Goal: Task Accomplishment & Management: Complete application form

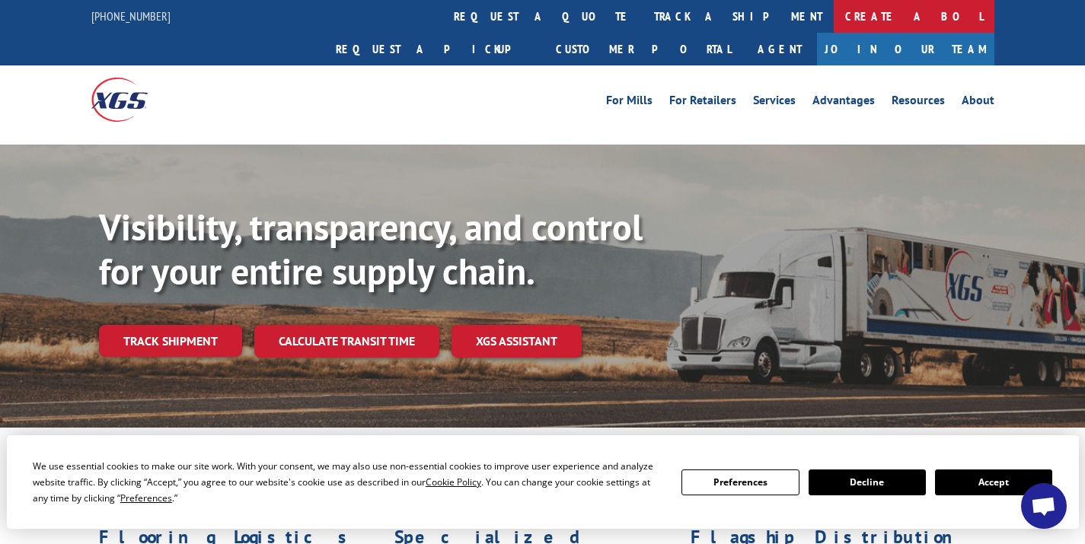
click at [834, 12] on link "Create a BOL" at bounding box center [914, 16] width 161 height 33
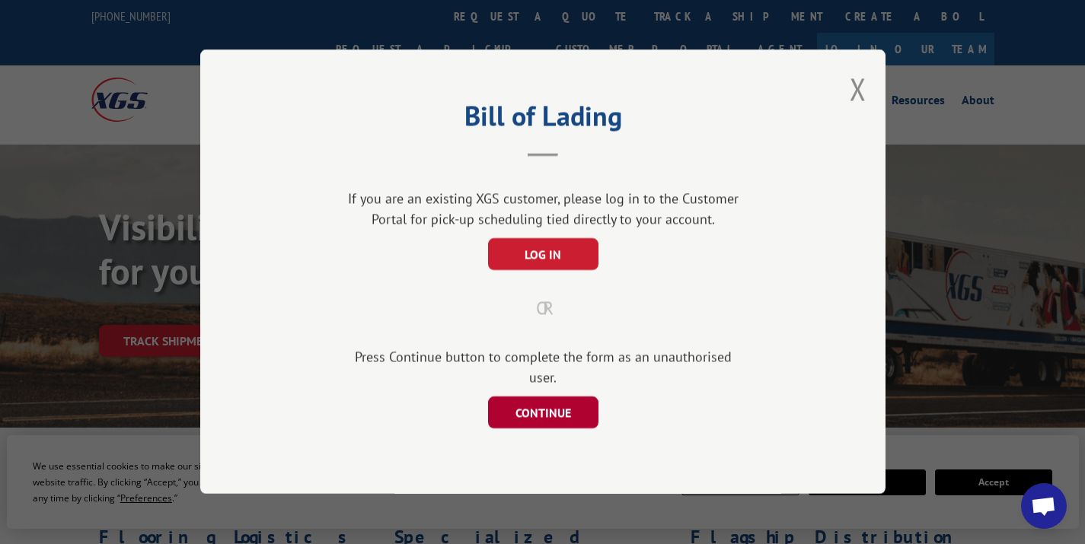
click at [533, 397] on button "CONTINUE" at bounding box center [542, 413] width 110 height 32
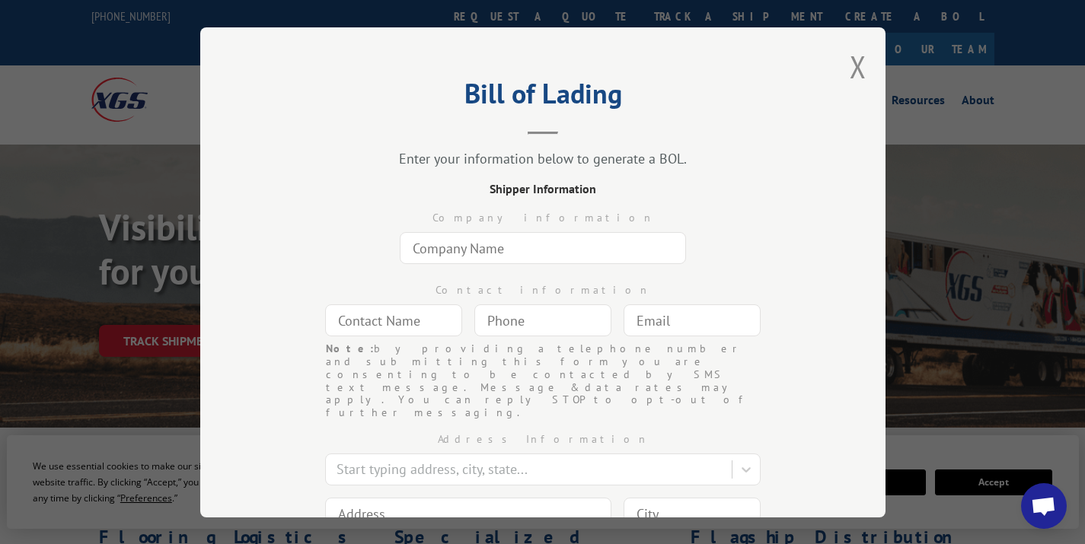
click at [528, 253] on input "text" at bounding box center [543, 248] width 286 height 32
type input "Warehouse Carpets of [GEOGRAPHIC_DATA]"
click at [388, 311] on input "text" at bounding box center [393, 321] width 137 height 32
type input "[PERSON_NAME]"
click at [497, 334] on input "(___) ___-____" at bounding box center [542, 321] width 137 height 32
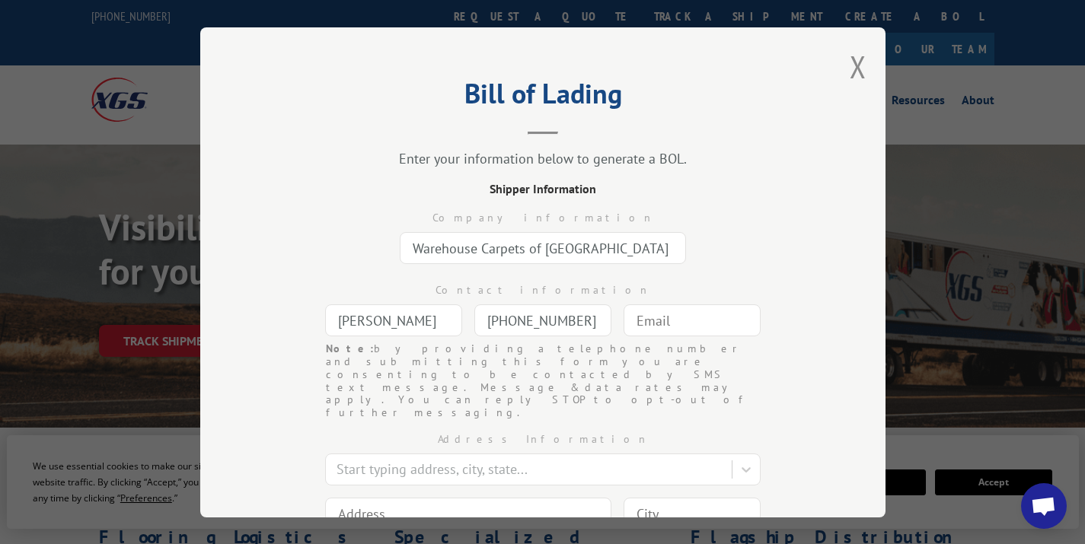
type input "[PHONE_NUMBER]"
click at [630, 328] on input "text" at bounding box center [692, 321] width 137 height 32
type input "[EMAIL_ADDRESS][DOMAIN_NAME]"
click at [472, 498] on input at bounding box center [468, 514] width 286 height 32
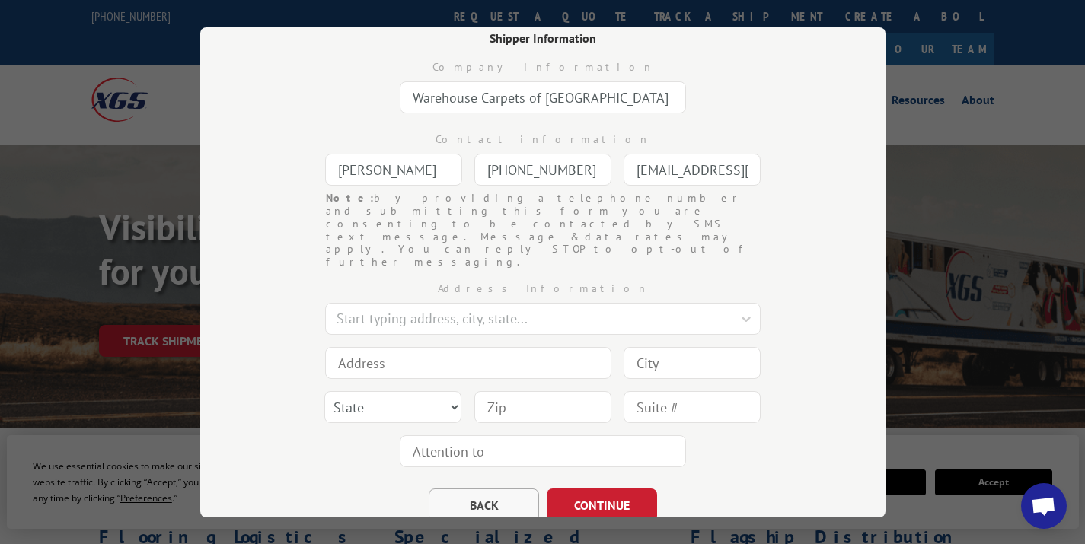
scroll to position [154, 0]
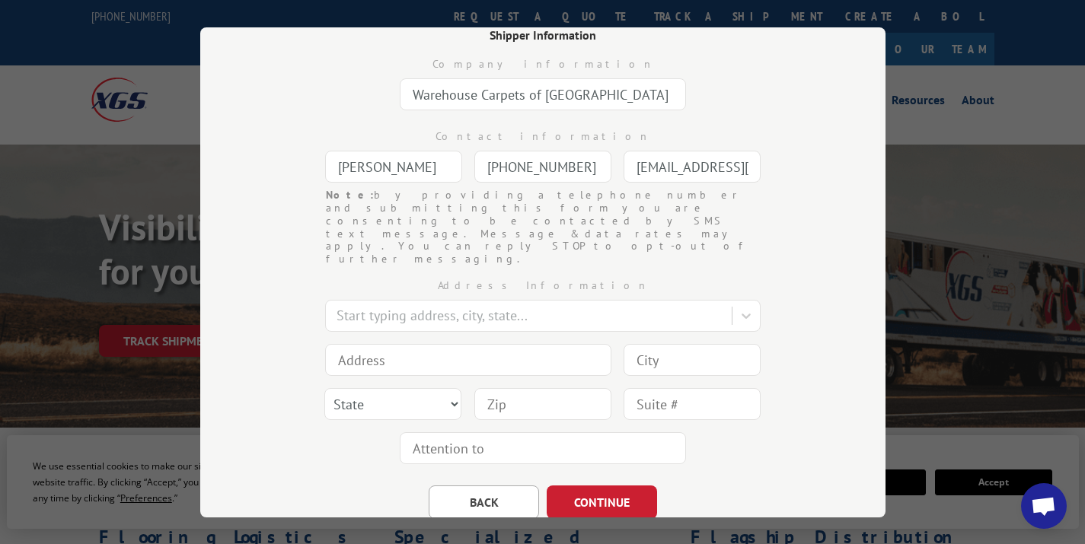
click at [351, 344] on input at bounding box center [468, 360] width 286 height 32
type input "[STREET_ADDRESS]"
click at [675, 344] on input at bounding box center [692, 360] width 137 height 32
type input "[GEOGRAPHIC_DATA]"
click at [337, 388] on select "State [US_STATE] [US_STATE] [US_STATE] [US_STATE] [US_STATE] [US_STATE] [US_STA…" at bounding box center [392, 404] width 137 height 32
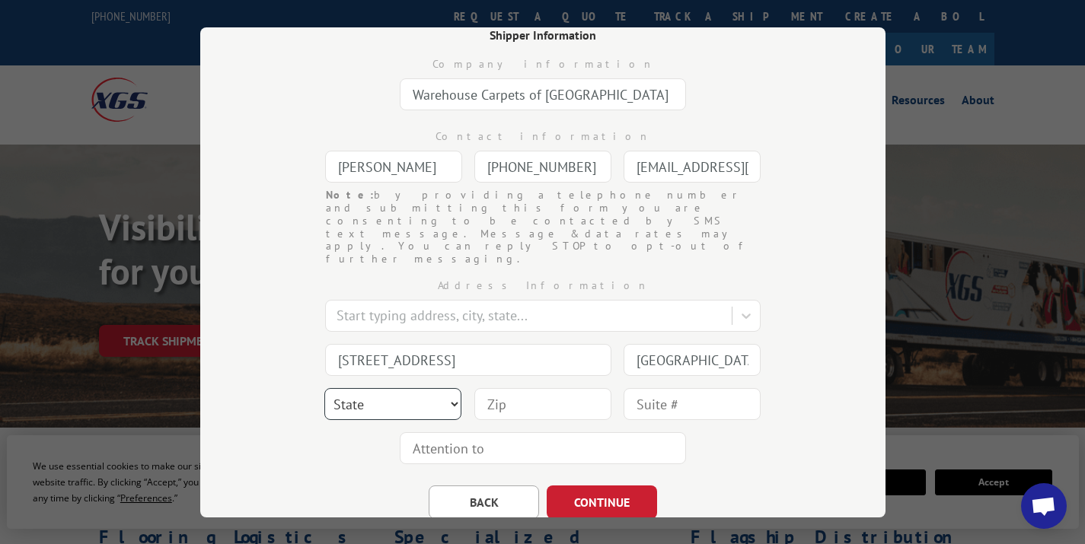
select select "GA"
click at [324, 388] on select "State [US_STATE] [US_STATE] [US_STATE] [US_STATE] [US_STATE] [US_STATE] [US_STA…" at bounding box center [392, 404] width 137 height 32
click at [523, 388] on input at bounding box center [542, 404] width 137 height 32
type input "30251"
click at [752, 471] on div "BACK CONTINUE" at bounding box center [542, 495] width 533 height 49
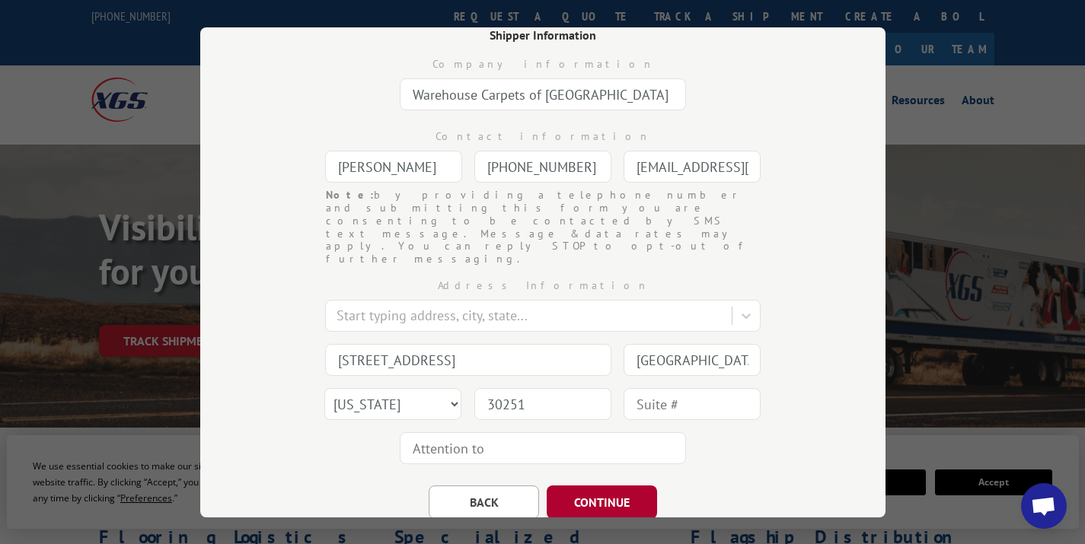
click at [625, 486] on button "CONTINUE" at bounding box center [602, 503] width 110 height 34
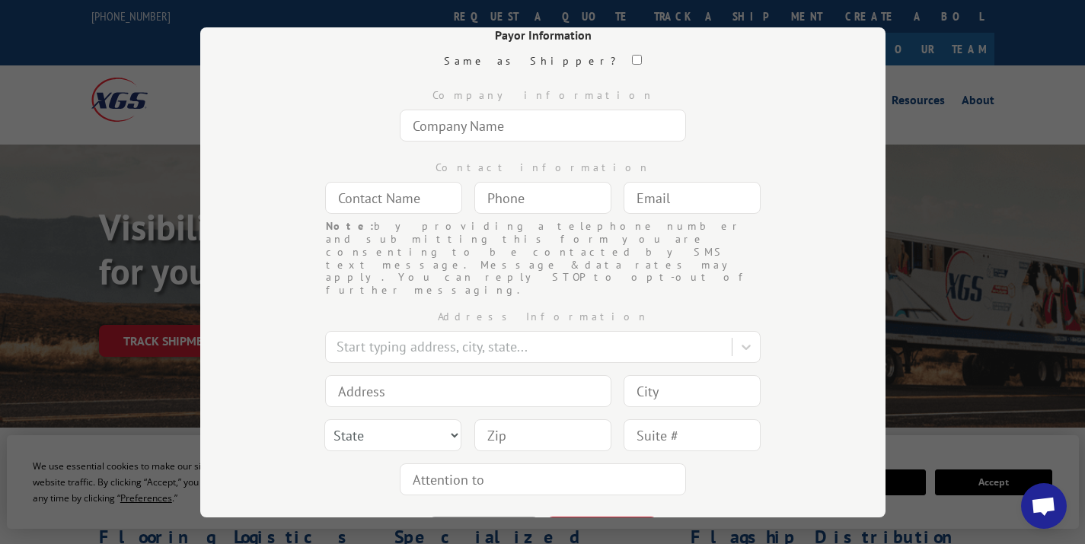
click at [547, 126] on input "text" at bounding box center [543, 126] width 286 height 32
type input "[PERSON_NAME] [PERSON_NAME]"
click at [389, 209] on input "text" at bounding box center [393, 198] width 137 height 32
type input "D"
type input "[PERSON_NAME]"
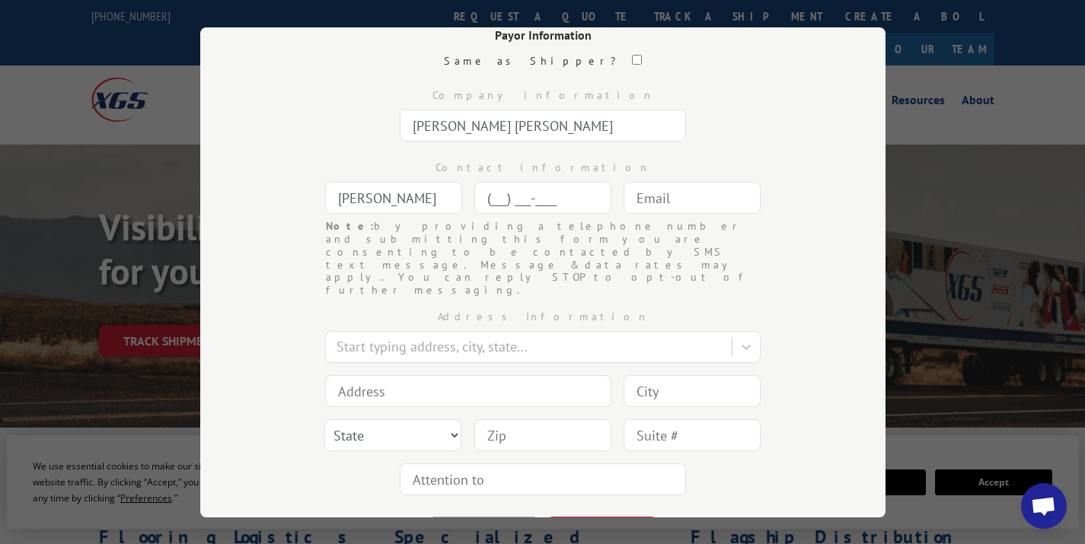
click at [535, 193] on input "(___) ___-____" at bounding box center [542, 198] width 137 height 32
type input "[PHONE_NUMBER]"
click at [701, 207] on input "text" at bounding box center [692, 198] width 137 height 32
type input "[EMAIL_ADDRESS][DOMAIN_NAME]"
click at [370, 375] on input at bounding box center [468, 391] width 286 height 32
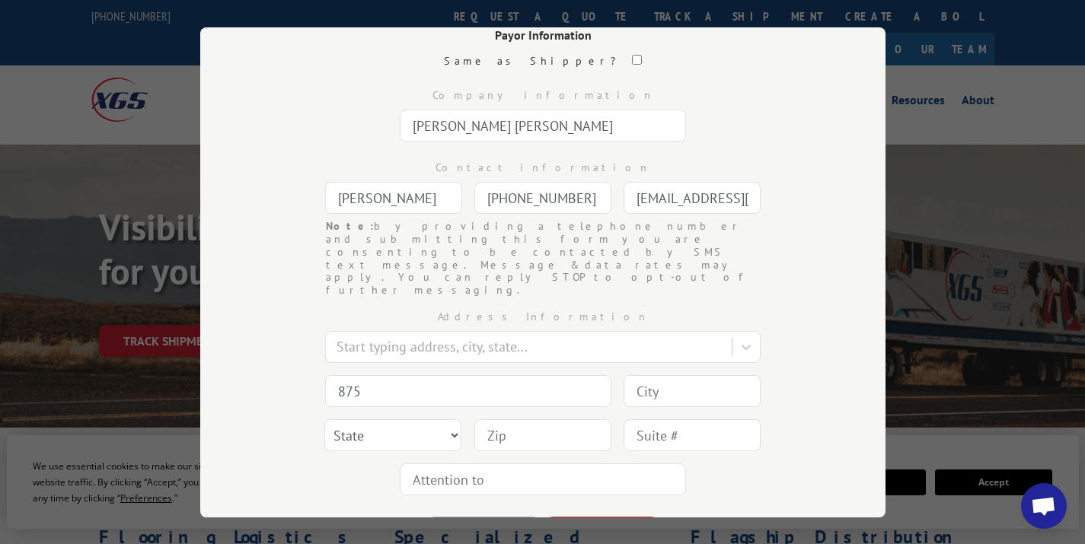
type input "[STREET_ADDRESS]"
click at [686, 375] on input at bounding box center [692, 391] width 137 height 32
type input "n"
type input "[US_STATE]"
click at [394, 420] on select "State [US_STATE] [US_STATE] [US_STATE] [US_STATE] [US_STATE] [US_STATE] [US_STA…" at bounding box center [392, 436] width 137 height 32
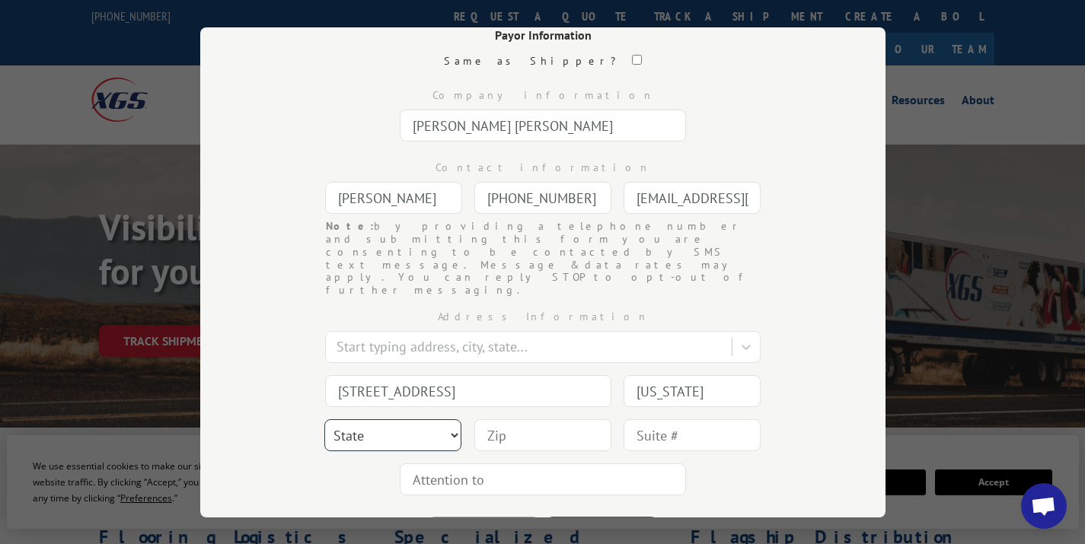
select select "NY"
click at [324, 420] on select "State [US_STATE] [US_STATE] [US_STATE] [US_STATE] [US_STATE] [US_STATE] [US_STA…" at bounding box center [392, 436] width 137 height 32
click at [493, 420] on input at bounding box center [542, 436] width 137 height 32
type input "10001"
click at [595, 517] on button "CONTINUE" at bounding box center [602, 534] width 110 height 34
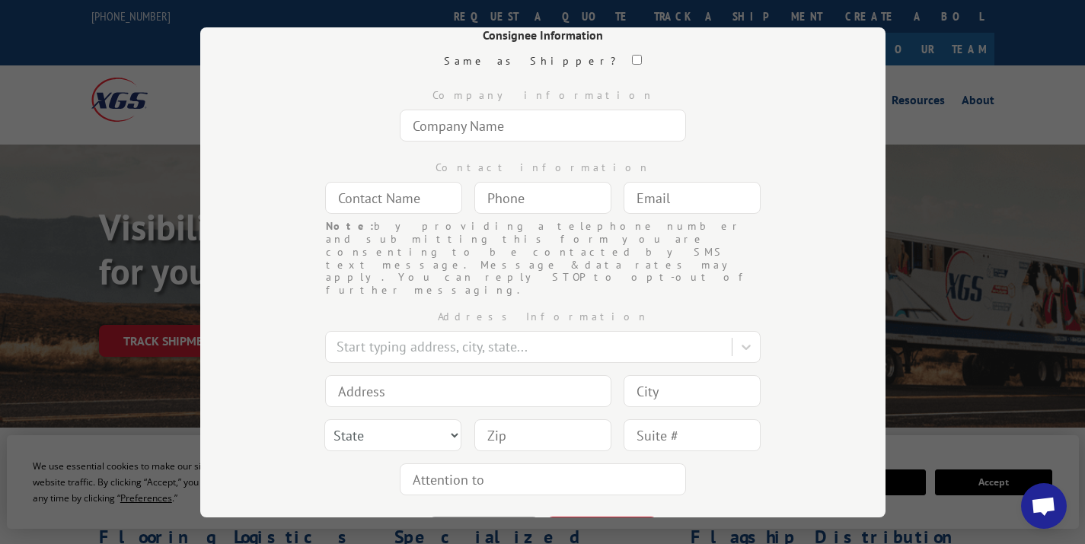
click at [494, 117] on input "text" at bounding box center [543, 126] width 286 height 32
type input "Classic Design Services Attn [PERSON_NAME]"
click at [346, 206] on input "text" at bounding box center [393, 198] width 137 height 32
type input "[PERSON_NAME]"
drag, startPoint x: 621, startPoint y: 132, endPoint x: 547, endPoint y: 129, distance: 73.9
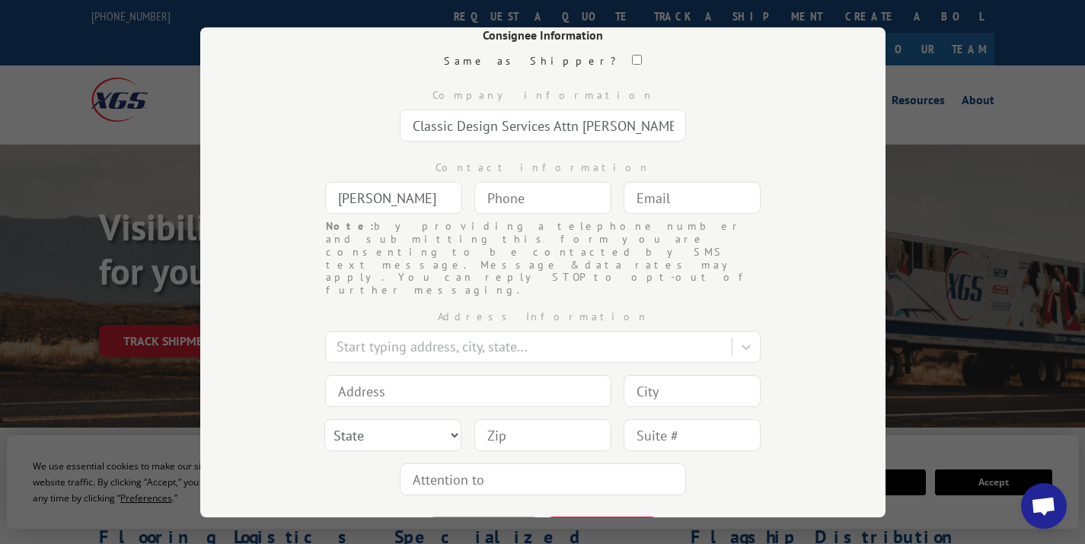
click at [547, 129] on input "Classic Design Services Attn [PERSON_NAME]" at bounding box center [543, 126] width 286 height 32
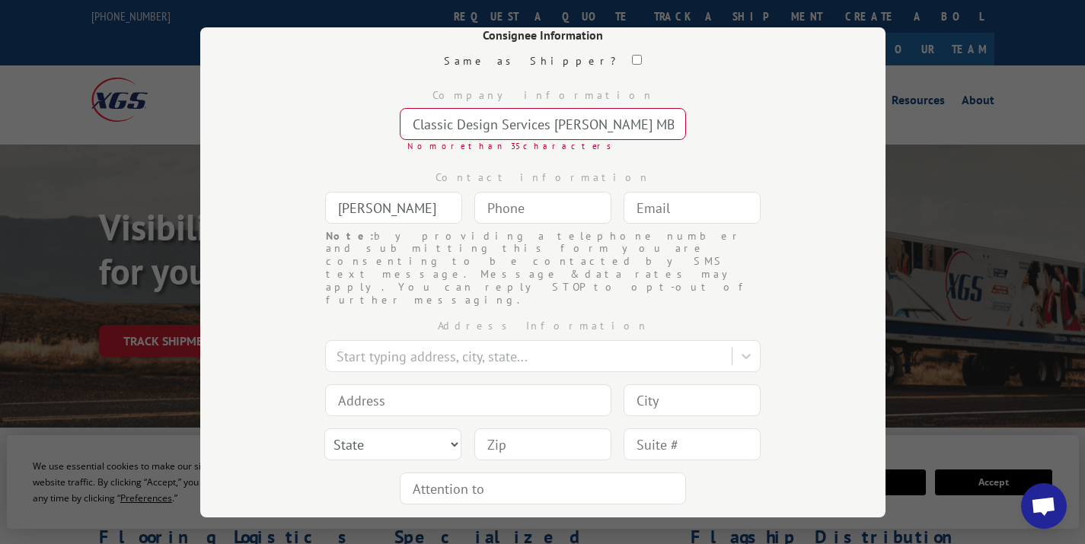
type input "Classic Design Services [PERSON_NAME] MBR"
click at [382, 212] on input "[PERSON_NAME]" at bounding box center [393, 207] width 137 height 32
click at [519, 225] on div "Contact information [PERSON_NAME] Note: by providing a telephone number and sub…" at bounding box center [542, 193] width 533 height 72
click at [517, 210] on input "(___) ___-____" at bounding box center [542, 207] width 137 height 32
type input "[PHONE_NUMBER]"
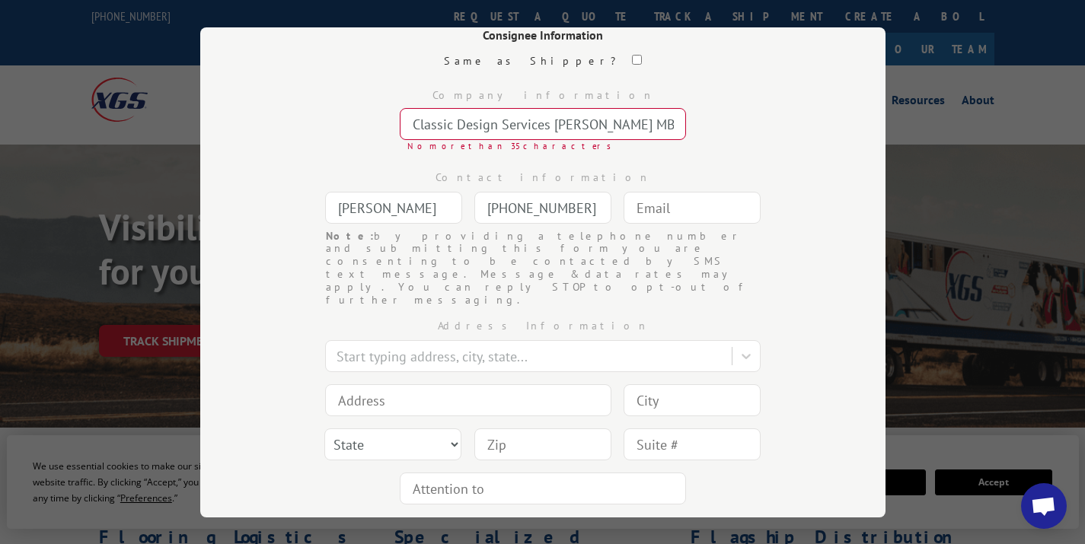
click at [749, 198] on input "text" at bounding box center [692, 207] width 137 height 32
type input "[EMAIL_ADDRESS][DOMAIN_NAME]"
click at [470, 385] on input at bounding box center [468, 401] width 286 height 32
type input "8"
type input "[STREET_ADDRESS]"
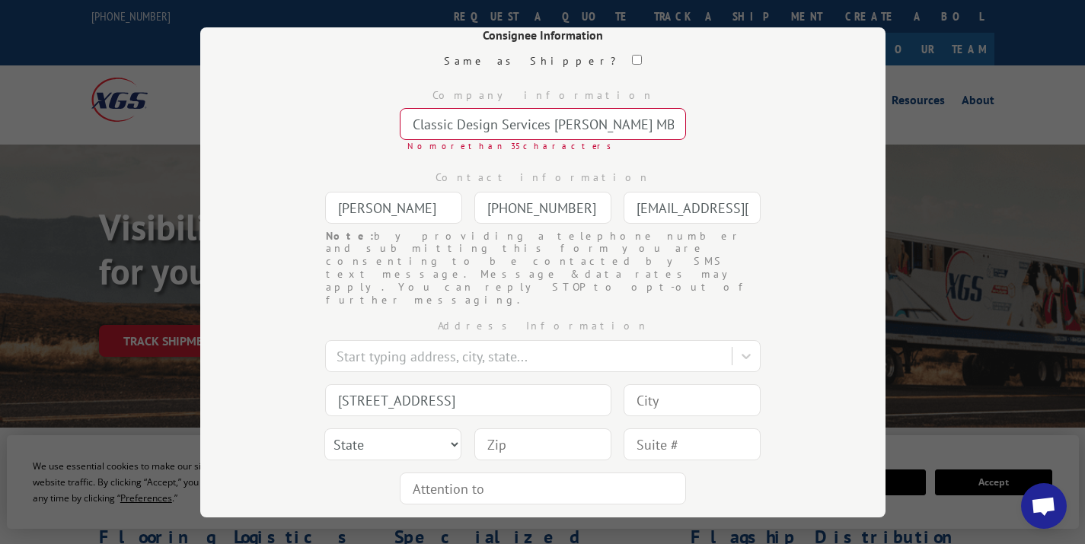
click at [684, 429] on input "text" at bounding box center [692, 445] width 137 height 32
click at [638, 429] on input "dock 2A" at bounding box center [692, 445] width 137 height 32
type input "Dock 2A"
click at [680, 385] on input at bounding box center [692, 401] width 137 height 32
type input "[GEOGRAPHIC_DATA]"
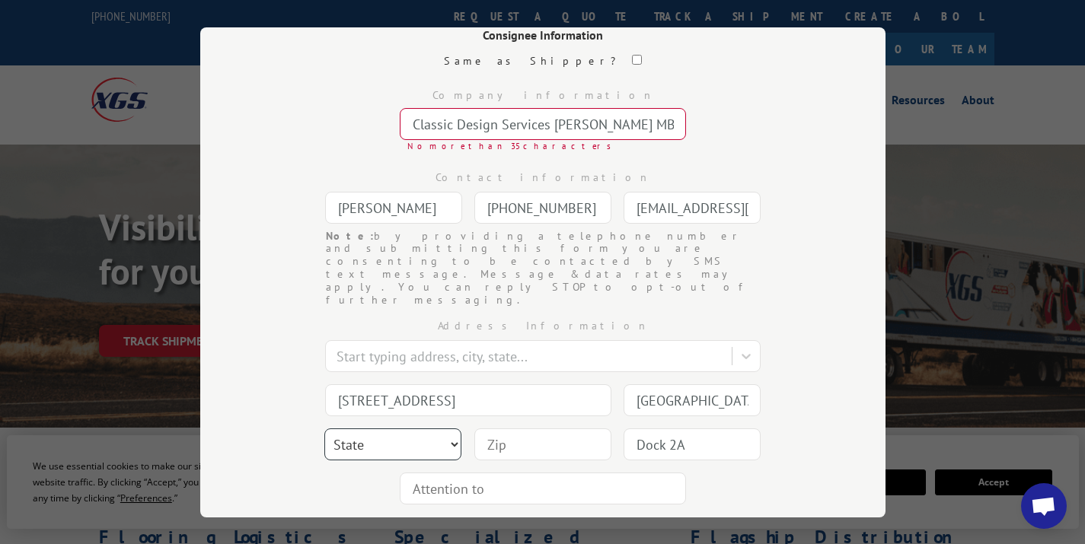
click at [381, 429] on select "State [US_STATE] [US_STATE] [US_STATE] [US_STATE] [US_STATE] [US_STATE] [US_STA…" at bounding box center [392, 445] width 137 height 32
click at [324, 429] on select "State [US_STATE] [US_STATE] [US_STATE] [US_STATE] [US_STATE] [US_STATE] [US_STA…" at bounding box center [392, 445] width 137 height 32
click at [430, 429] on select "State [US_STATE] [US_STATE] [US_STATE] [US_STATE] [US_STATE] [US_STATE] [US_STA…" at bounding box center [392, 445] width 137 height 32
select select "GA"
click at [324, 429] on select "State [US_STATE] [US_STATE] [US_STATE] [US_STATE] [US_STATE] [US_STATE] [US_STA…" at bounding box center [392, 445] width 137 height 32
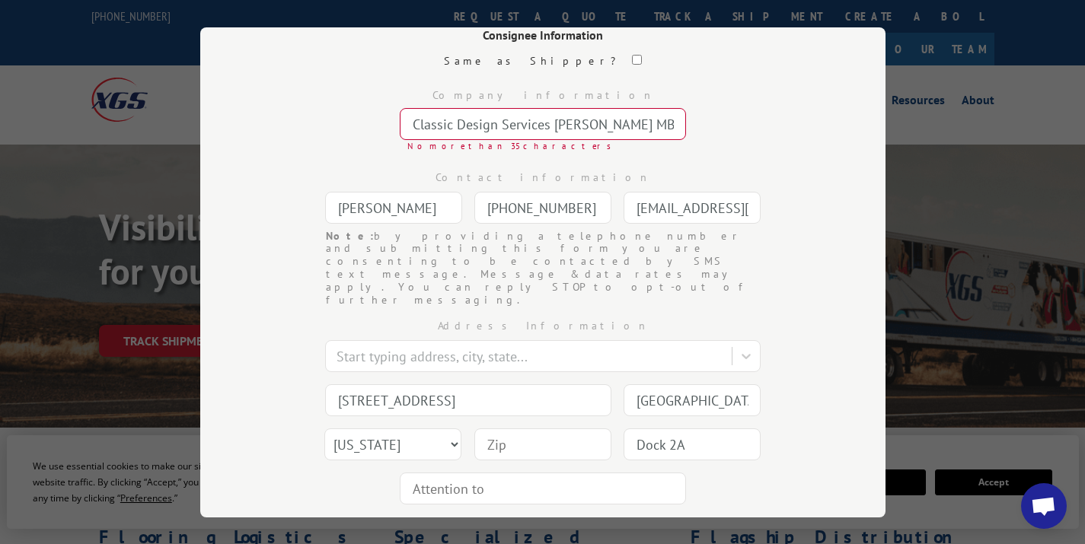
click at [515, 429] on input at bounding box center [542, 445] width 137 height 32
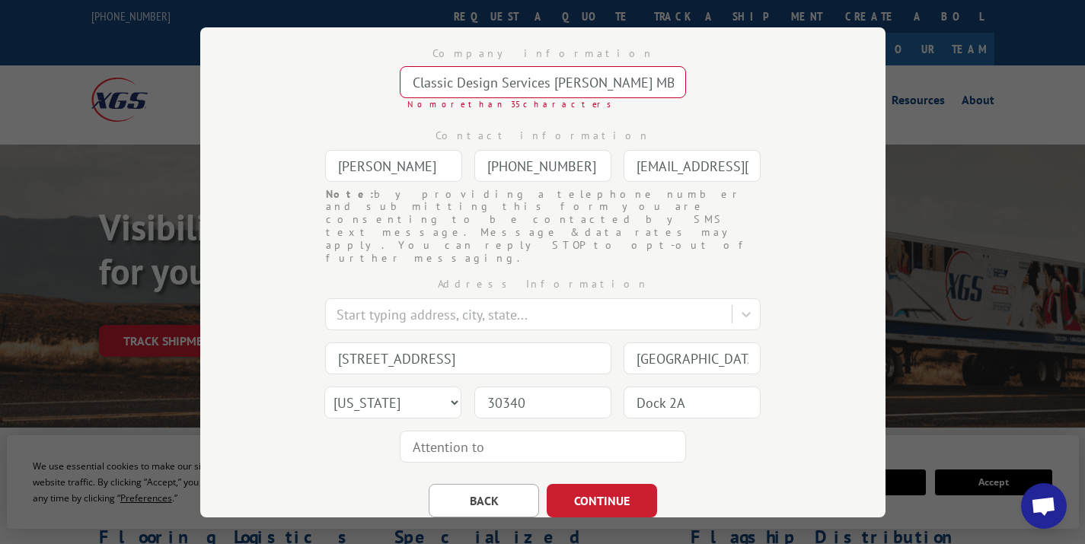
scroll to position [212, 0]
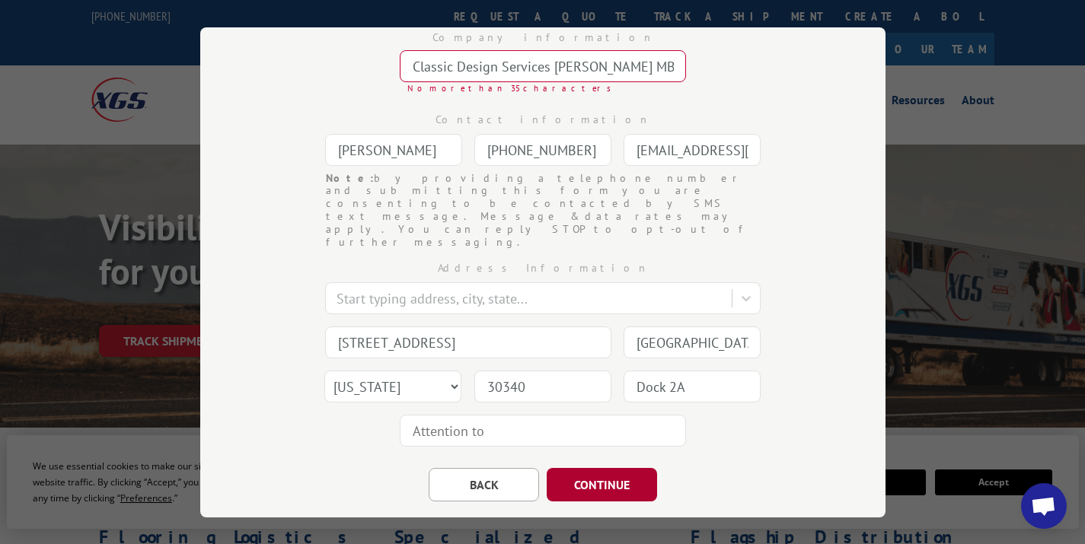
type input "30340"
click at [575, 468] on button "CONTINUE" at bounding box center [602, 485] width 110 height 34
click at [616, 75] on input "Classic Design Services [PERSON_NAME] MBR" at bounding box center [543, 66] width 286 height 32
drag, startPoint x: 546, startPoint y: 66, endPoint x: 809, endPoint y: 69, distance: 262.7
click at [809, 69] on div "Bill of Lading Enter your information below to generate a BOL. Consignee Inform…" at bounding box center [542, 272] width 685 height 490
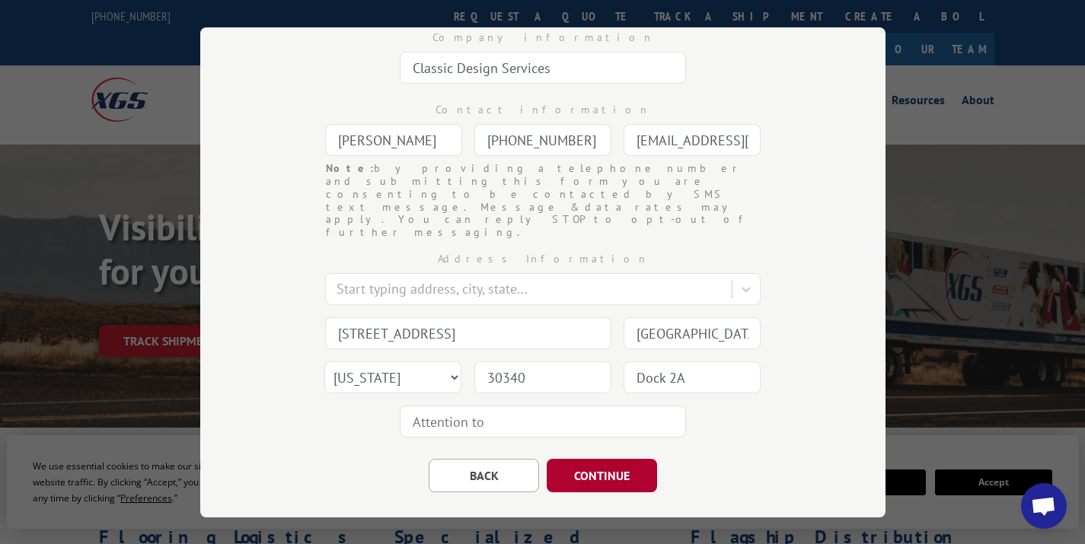
type input "Classic Design Services"
click at [559, 459] on button "CONTINUE" at bounding box center [602, 476] width 110 height 34
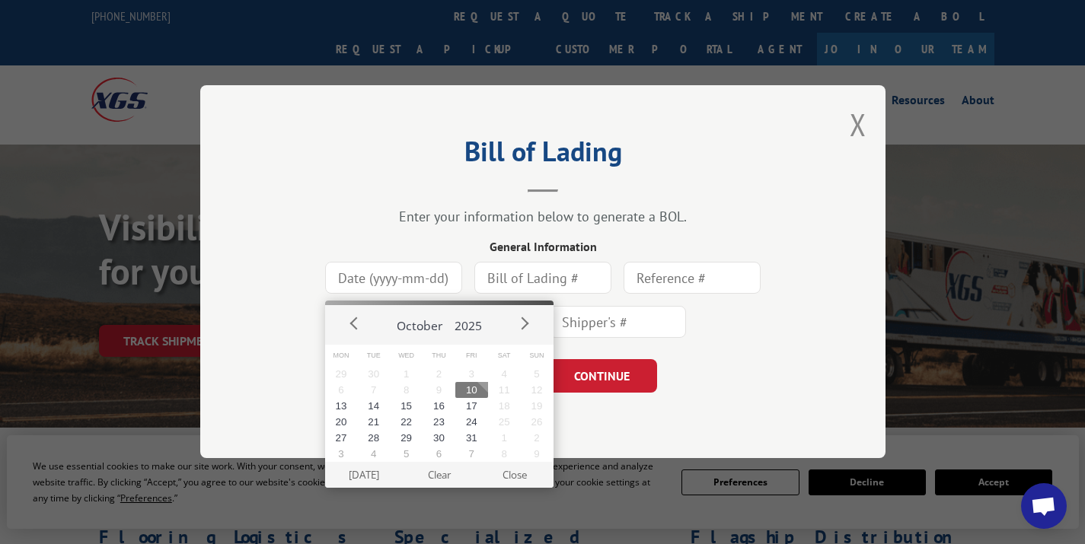
click at [392, 276] on input at bounding box center [393, 279] width 137 height 32
click at [472, 394] on button "10" at bounding box center [471, 390] width 33 height 16
type input "[DATE]"
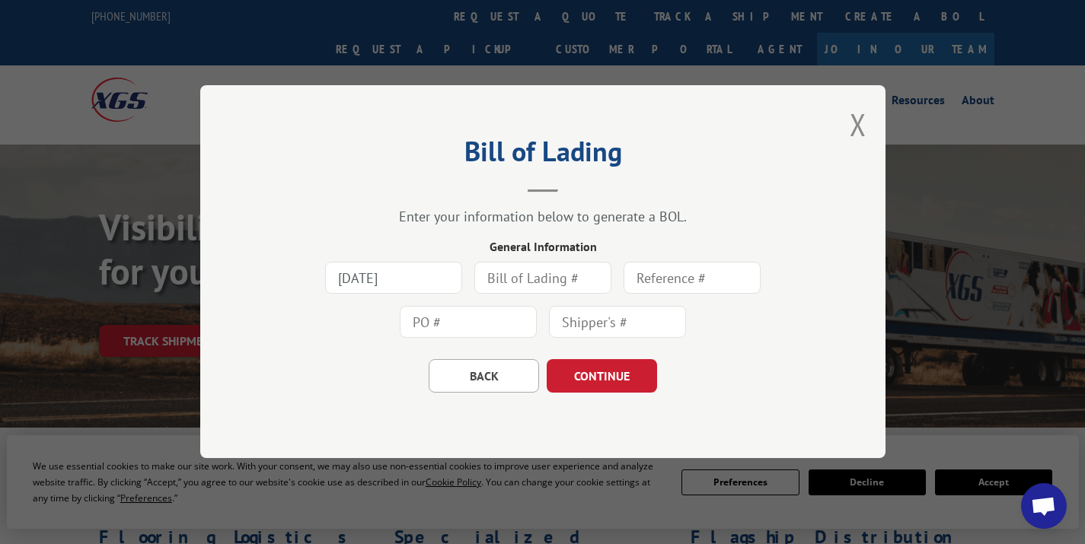
click at [506, 288] on input "text" at bounding box center [542, 279] width 137 height 32
type input "166996"
click at [707, 291] on input "text" at bounding box center [692, 279] width 137 height 32
type input "[PERSON_NAME] MBR"
click at [483, 324] on input "text" at bounding box center [468, 323] width 137 height 32
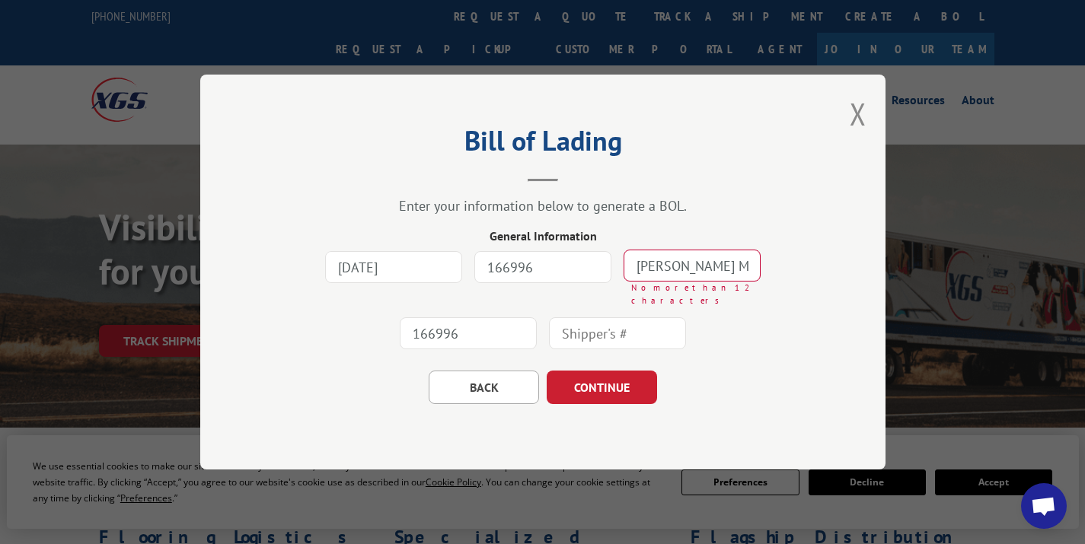
type input "166996"
click at [589, 329] on input "text" at bounding box center [617, 334] width 137 height 32
type input "166996"
click at [603, 389] on button "CONTINUE" at bounding box center [602, 388] width 110 height 34
click at [720, 272] on input "[PERSON_NAME] MBR" at bounding box center [692, 266] width 137 height 32
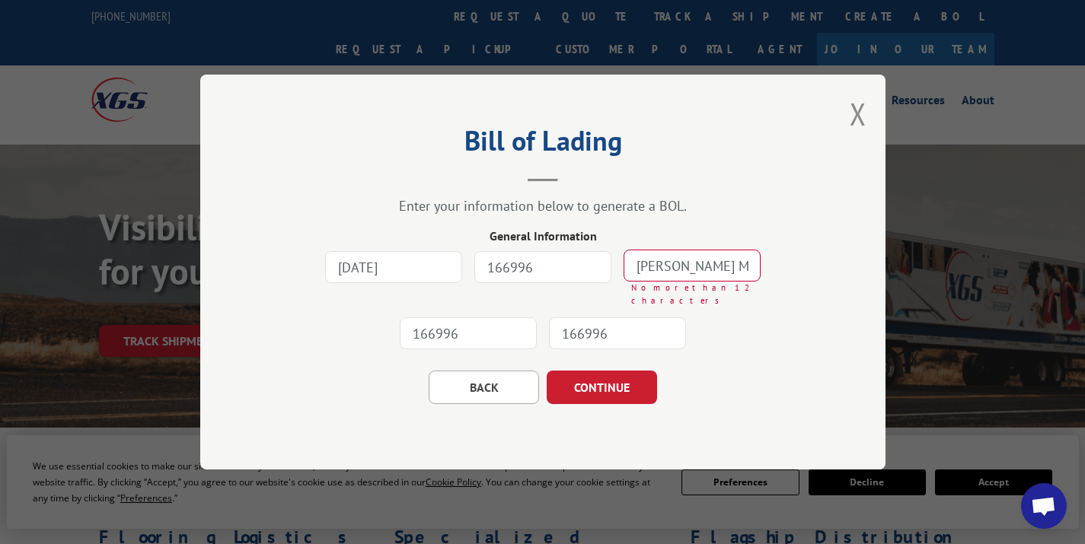
click at [681, 272] on input "[PERSON_NAME] MBR" at bounding box center [692, 266] width 137 height 32
drag, startPoint x: 724, startPoint y: 275, endPoint x: 1259, endPoint y: 261, distance: 534.7
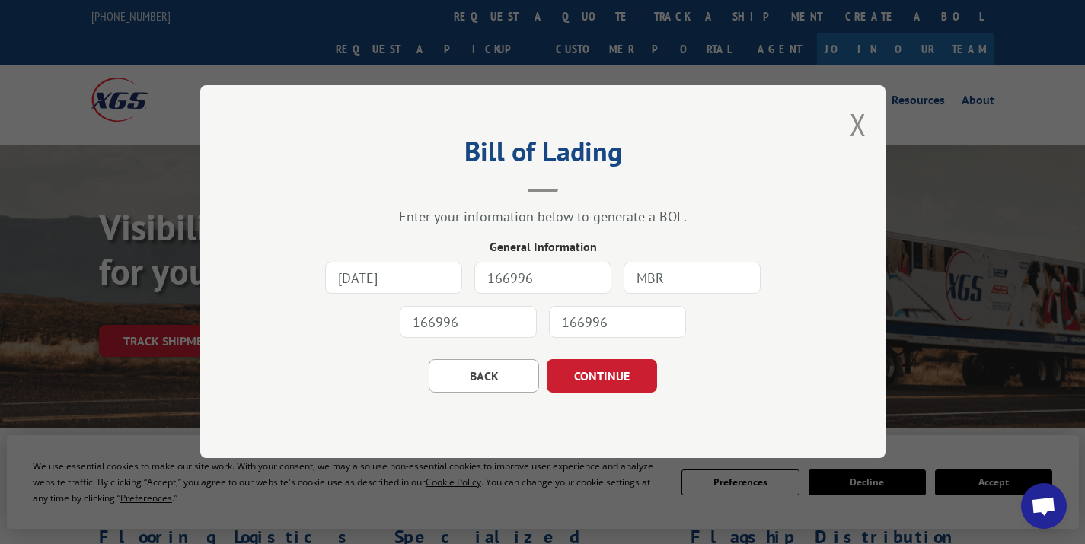
scroll to position [0, 0]
type input "LanhamMBR"
click at [815, 317] on div "Bill of Lading Enter your information below to generate a BOL. General Informat…" at bounding box center [542, 271] width 685 height 373
click at [612, 372] on button "CONTINUE" at bounding box center [602, 377] width 110 height 34
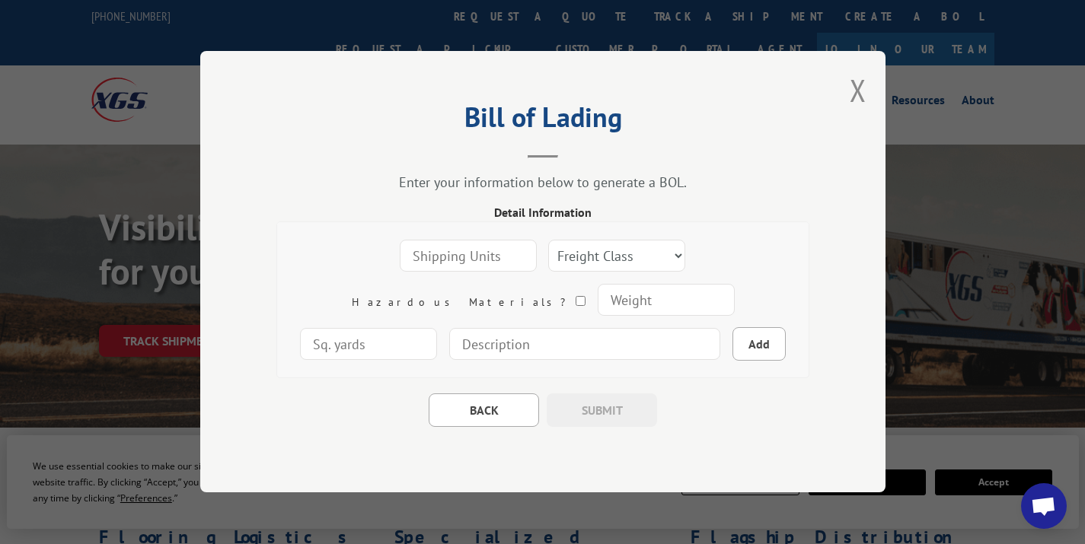
click at [404, 260] on input "number" at bounding box center [468, 257] width 137 height 32
type input "1"
click at [548, 255] on select "Freight Class 50 55 60 65 70 77 85 92 100 110 125 150 175 200 250 300 400 500 C…" at bounding box center [616, 257] width 137 height 32
select select "100"
click at [548, 241] on select "Freight Class 50 55 60 65 70 77 85 92 100 110 125 150 175 200 250 300 400 500 C…" at bounding box center [616, 257] width 137 height 32
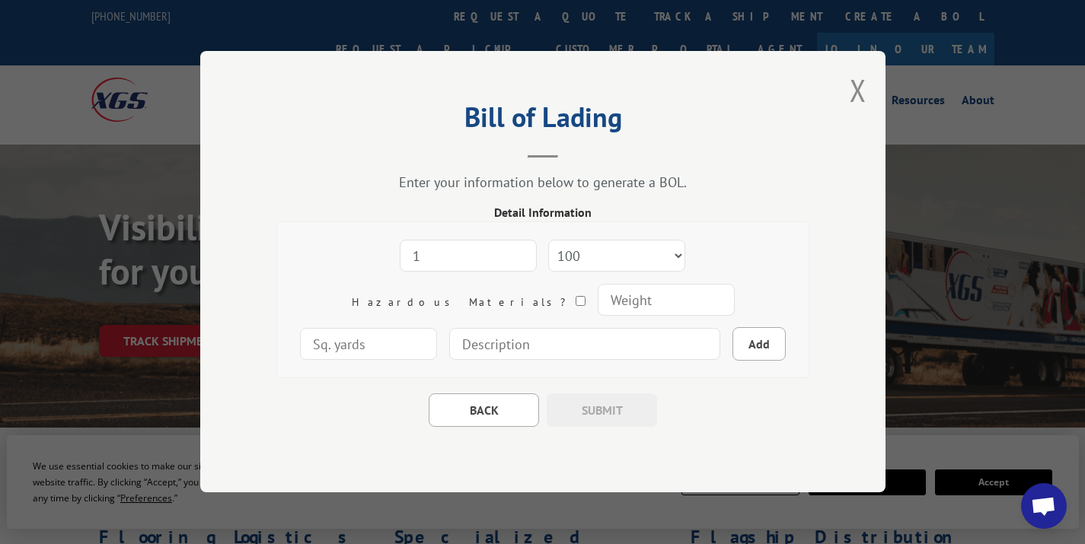
click at [597, 314] on input "number" at bounding box center [665, 301] width 137 height 32
type input "160"
click at [437, 329] on input "number" at bounding box center [368, 345] width 137 height 32
type input "22.50"
click at [542, 349] on input at bounding box center [584, 345] width 271 height 32
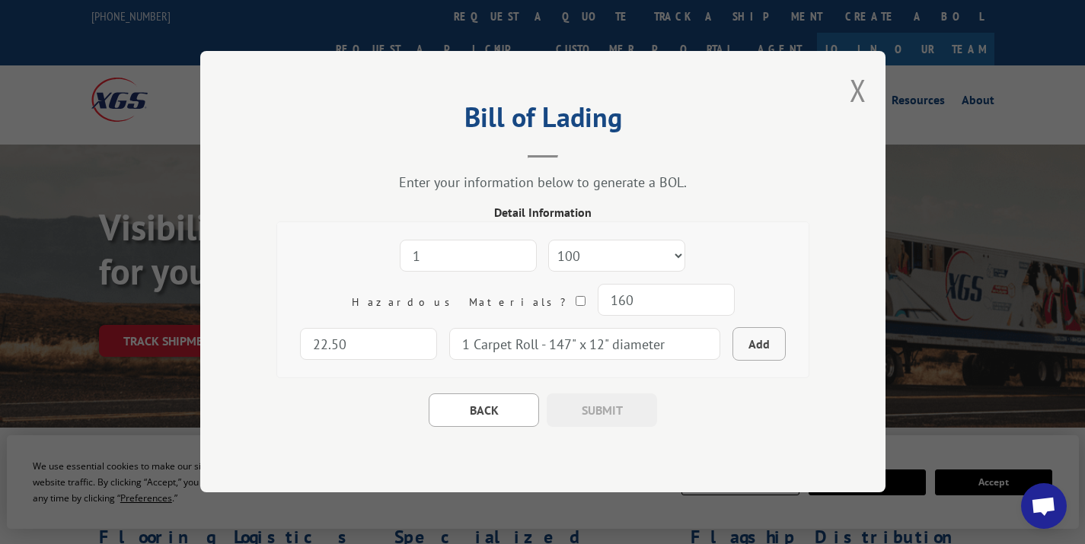
type input "1 Carpet Roll - 147" x 12" diameter"
click at [732, 341] on button "Add" at bounding box center [758, 345] width 53 height 34
select select
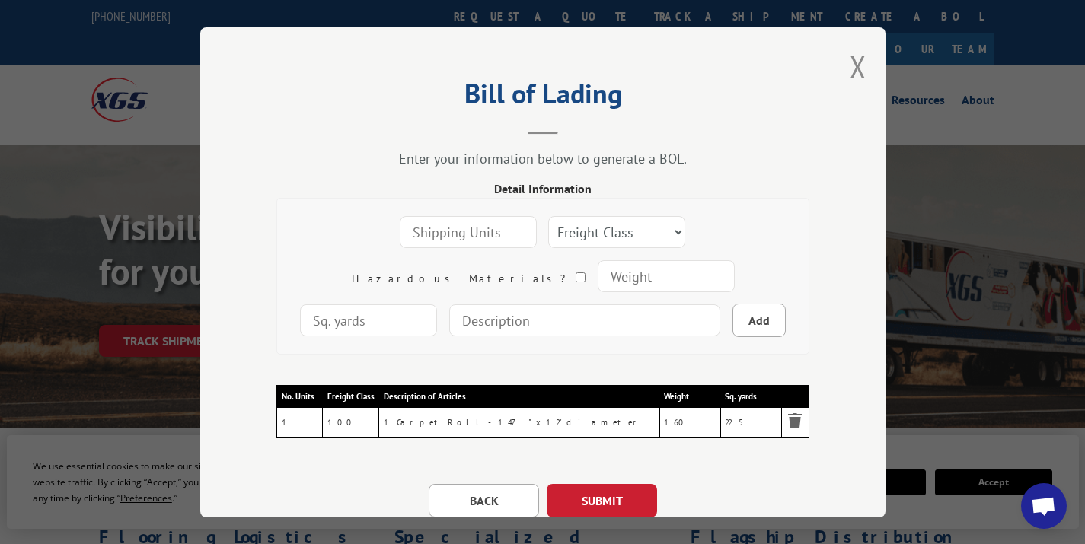
scroll to position [67, 0]
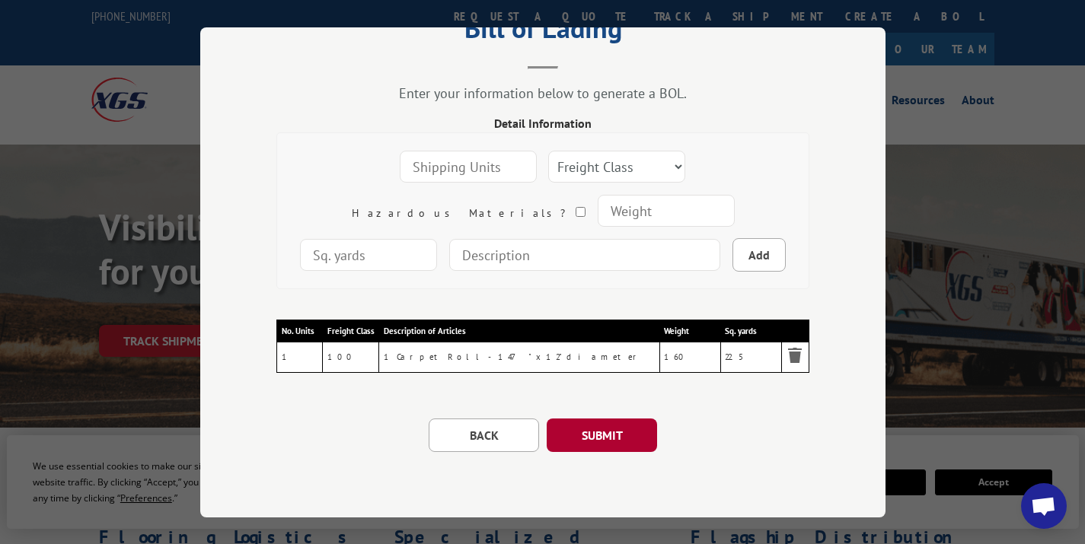
click at [593, 433] on button "SUBMIT" at bounding box center [602, 436] width 110 height 34
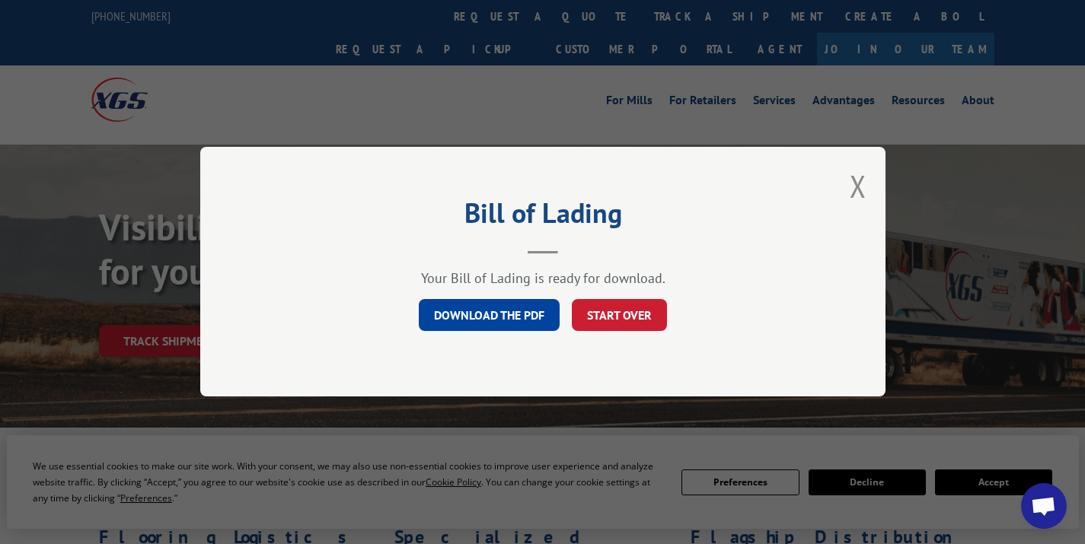
click at [473, 302] on link "DOWNLOAD THE PDF" at bounding box center [489, 316] width 141 height 32
click at [611, 311] on button "START OVER" at bounding box center [619, 316] width 95 height 32
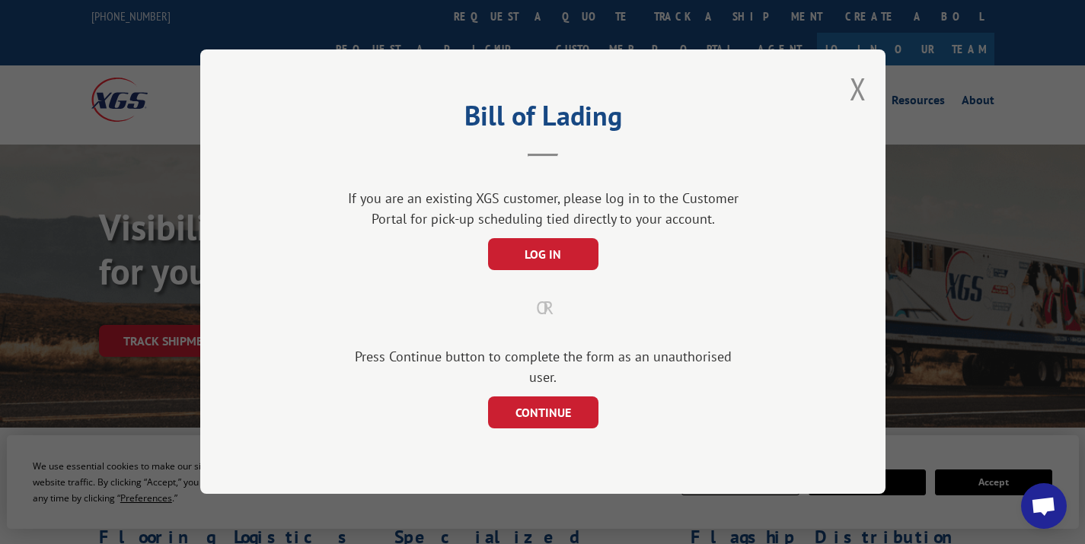
click at [522, 385] on div "Press Continue button to complete the form as an unauthorised user. CONTINUE" at bounding box center [542, 388] width 533 height 82
click at [518, 397] on button "CONTINUE" at bounding box center [542, 413] width 110 height 32
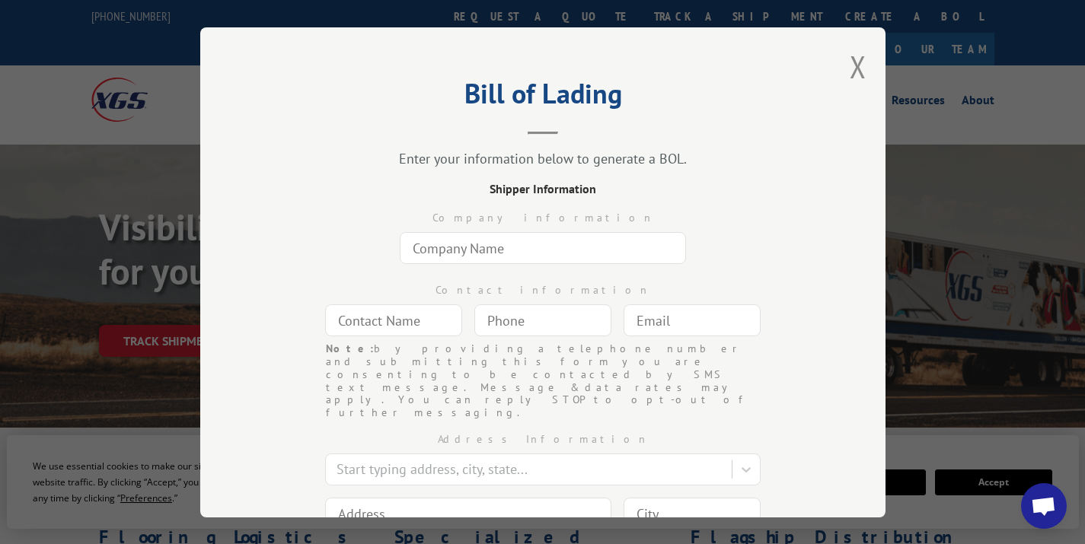
click at [461, 238] on input "text" at bounding box center [543, 248] width 286 height 32
type input "Everything Home [GEOGRAPHIC_DATA]"
click at [409, 319] on input "text" at bounding box center [393, 321] width 137 height 32
type input "[PERSON_NAME]"
click at [503, 326] on input "(___) ___-____" at bounding box center [542, 321] width 137 height 32
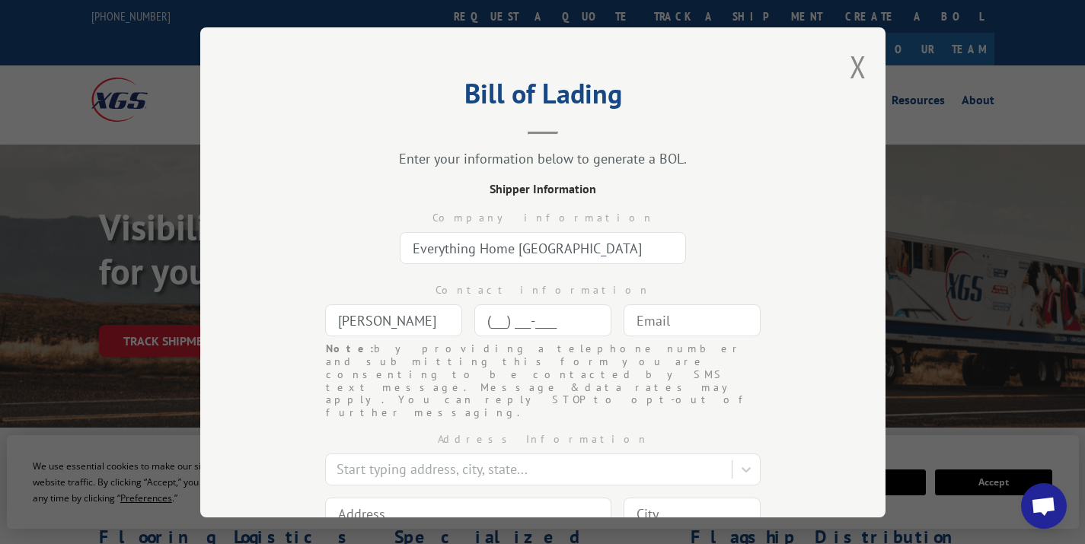
type input "(463) 000-686_"
type input "The Bronx"
type input "[STREET_ADDRESS]"
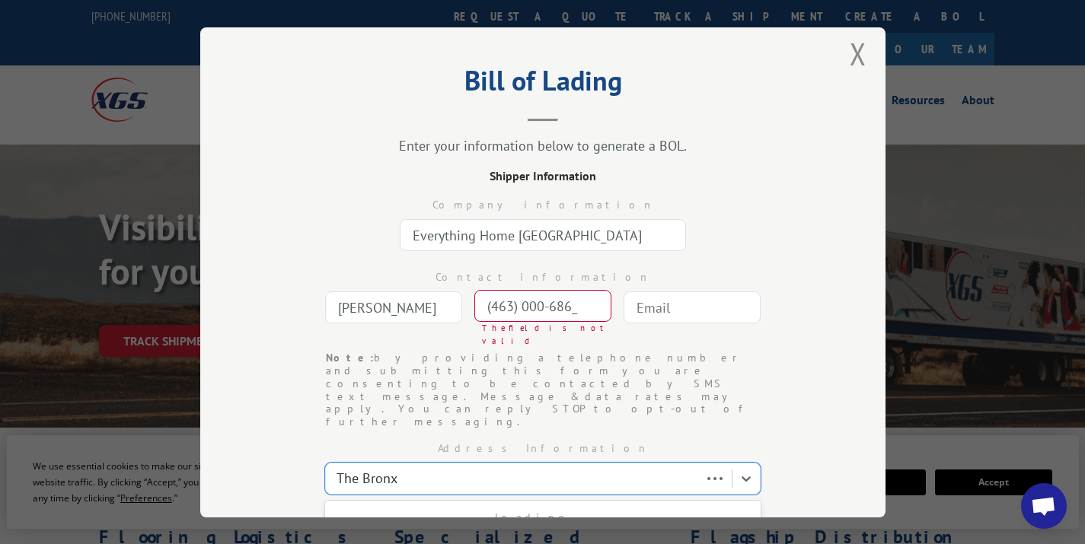
type input "The Bronx"
select select "NY"
type input "10458-8361"
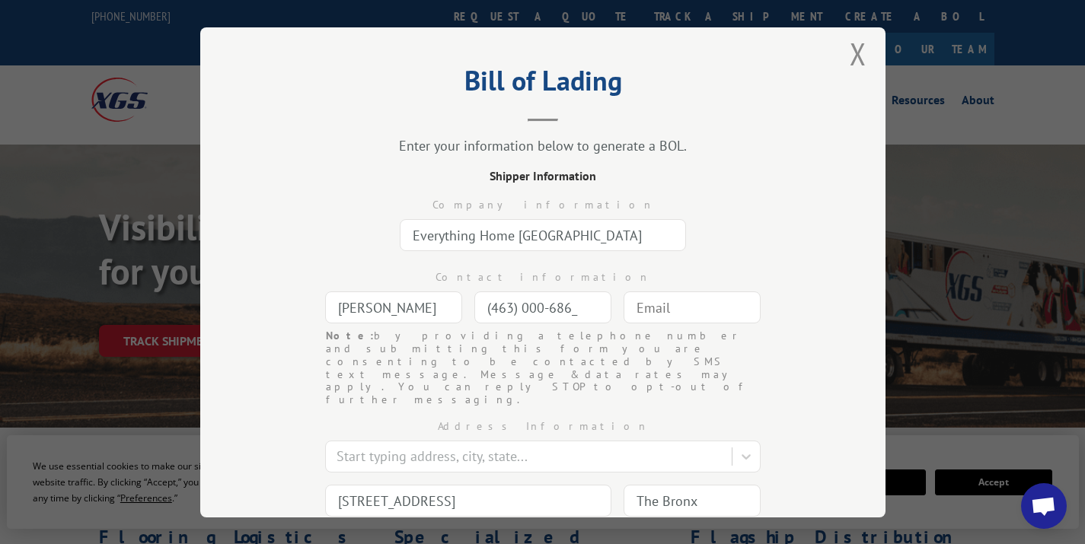
drag, startPoint x: 484, startPoint y: 306, endPoint x: 701, endPoint y: 307, distance: 217.0
click at [701, 307] on div "Contact information [PERSON_NAME] (463) 000-686_ Note: by providing a telephone…" at bounding box center [542, 293] width 533 height 72
type input "[PHONE_NUMBER]"
click at [752, 305] on input "text" at bounding box center [692, 308] width 137 height 32
type input "[EMAIL_ADDRESS][DOMAIN_NAME]"
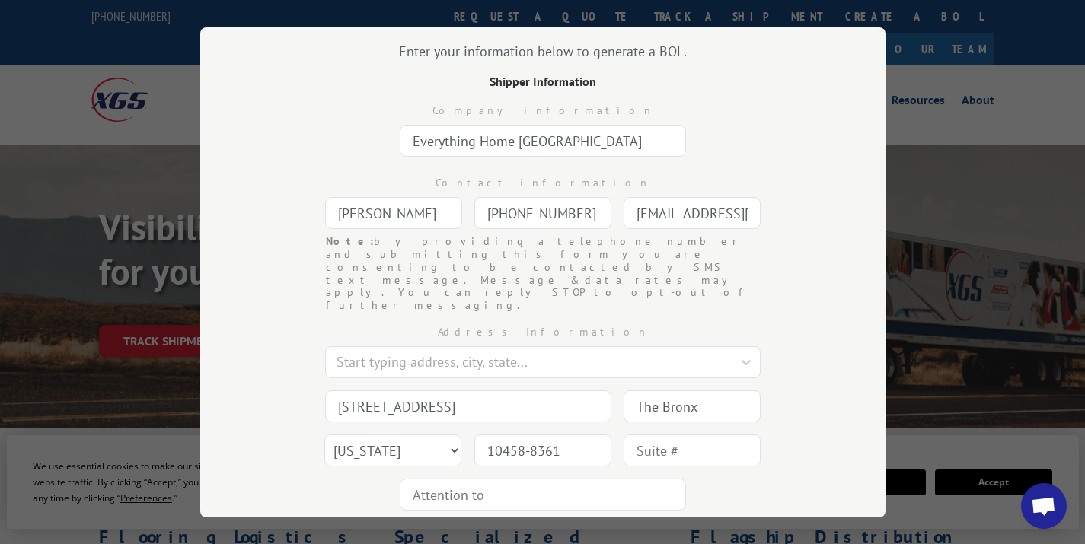
scroll to position [139, 0]
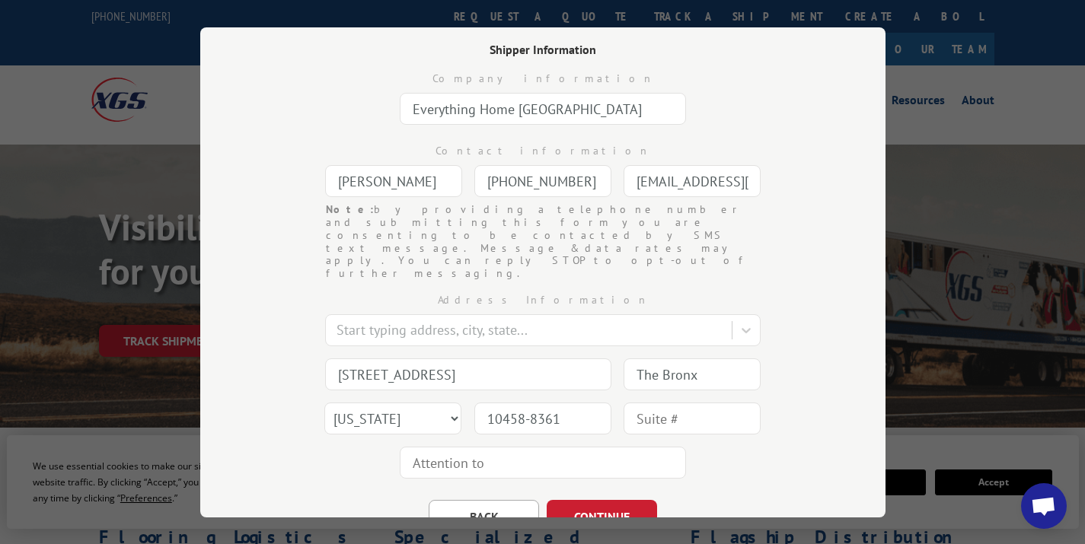
drag, startPoint x: 490, startPoint y: 342, endPoint x: 209, endPoint y: 307, distance: 283.1
click at [209, 307] on div "Bill of Lading Enter your information below to generate a BOL. Shipper Informat…" at bounding box center [542, 272] width 685 height 490
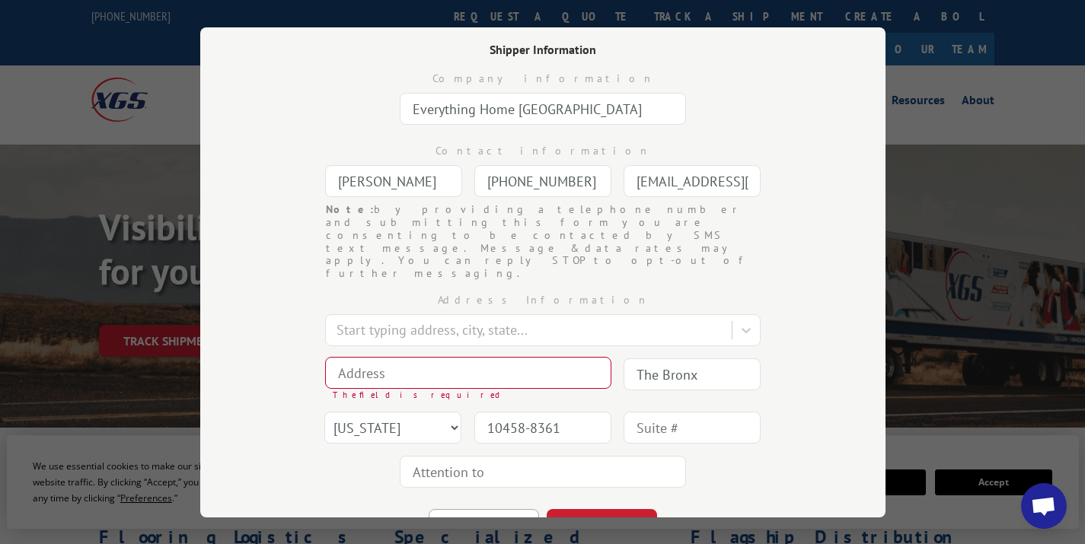
click at [551, 184] on input "[PHONE_NUMBER]" at bounding box center [542, 181] width 137 height 32
drag, startPoint x: 574, startPoint y: 184, endPoint x: 421, endPoint y: 183, distance: 153.0
click at [421, 183] on div "Contact information [PERSON_NAME] [PHONE_NUMBER] Note: by providing a telephone…" at bounding box center [542, 167] width 533 height 72
type input "[PHONE_NUMBER]"
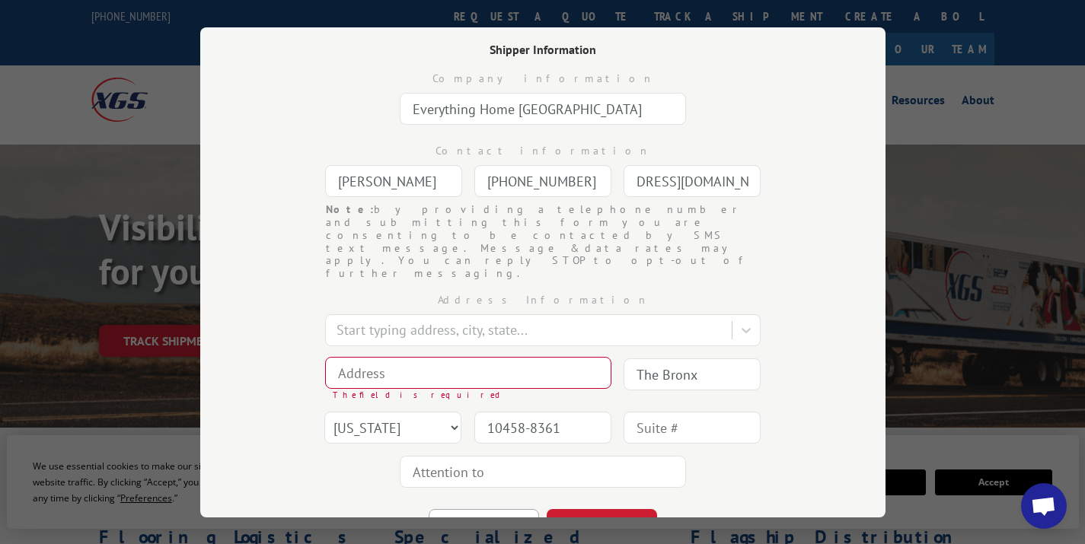
drag, startPoint x: 630, startPoint y: 177, endPoint x: 926, endPoint y: 176, distance: 295.4
click at [926, 176] on div "Bill of Lading Enter your information below to generate a BOL. Shipper Informat…" at bounding box center [542, 272] width 1085 height 544
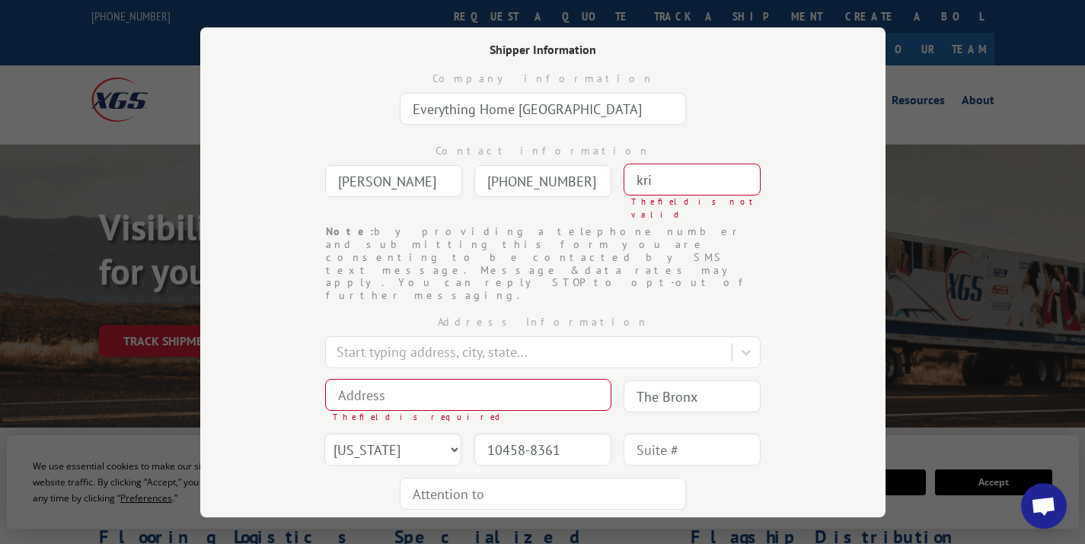
type input "[PERSON_NAME][EMAIL_ADDRESS][DOMAIN_NAME]"
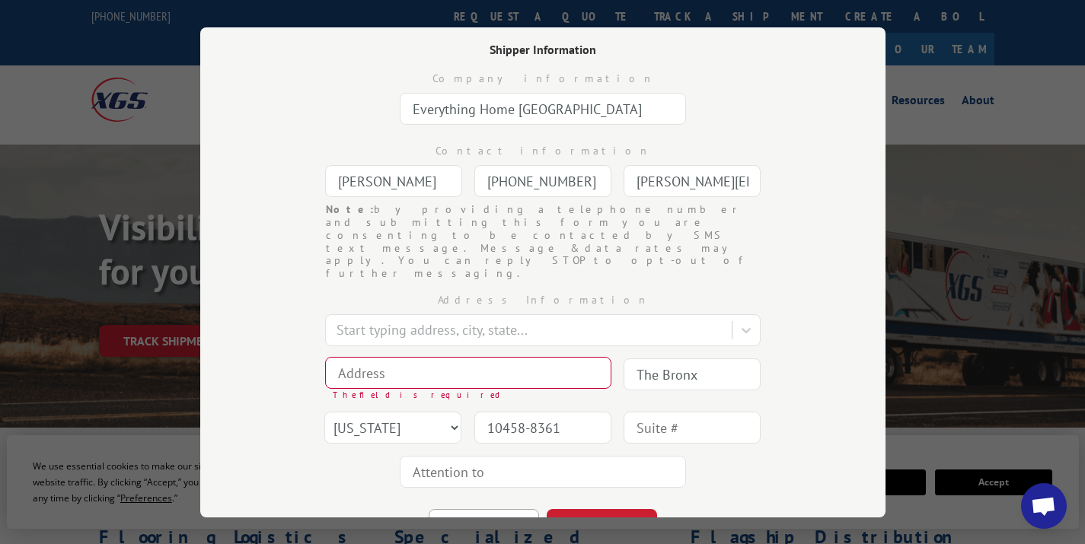
click at [493, 357] on input at bounding box center [468, 373] width 286 height 32
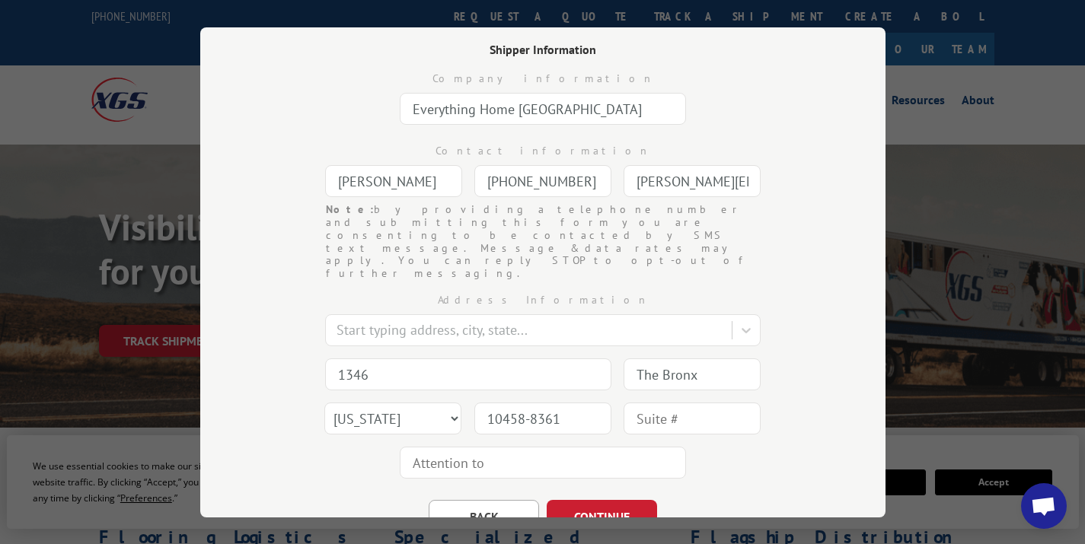
type input "1346 [PERSON_NAME] Blvd"
click at [648, 359] on input "The Bronx" at bounding box center [692, 375] width 137 height 32
click at [707, 359] on input "The Bronx" at bounding box center [692, 375] width 137 height 32
drag, startPoint x: 717, startPoint y: 337, endPoint x: 547, endPoint y: 337, distance: 170.6
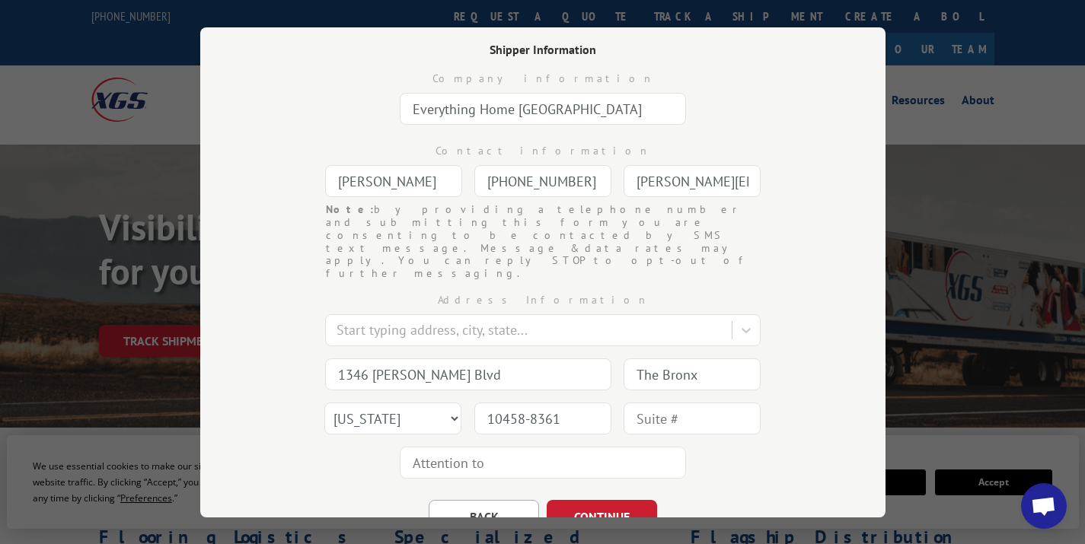
click at [547, 337] on div "Address Information Start typing address, city, state... 1346 [PERSON_NAME] [GE…" at bounding box center [542, 382] width 533 height 205
type input "[GEOGRAPHIC_DATA]"
click at [386, 403] on select "State [US_STATE] [US_STATE] [US_STATE] [US_STATE] [US_STATE] [US_STATE] [US_STA…" at bounding box center [392, 419] width 137 height 32
select select "SC"
click at [324, 403] on select "State [US_STATE] [US_STATE] [US_STATE] [US_STATE] [US_STATE] [US_STATE] [US_STA…" at bounding box center [392, 419] width 137 height 32
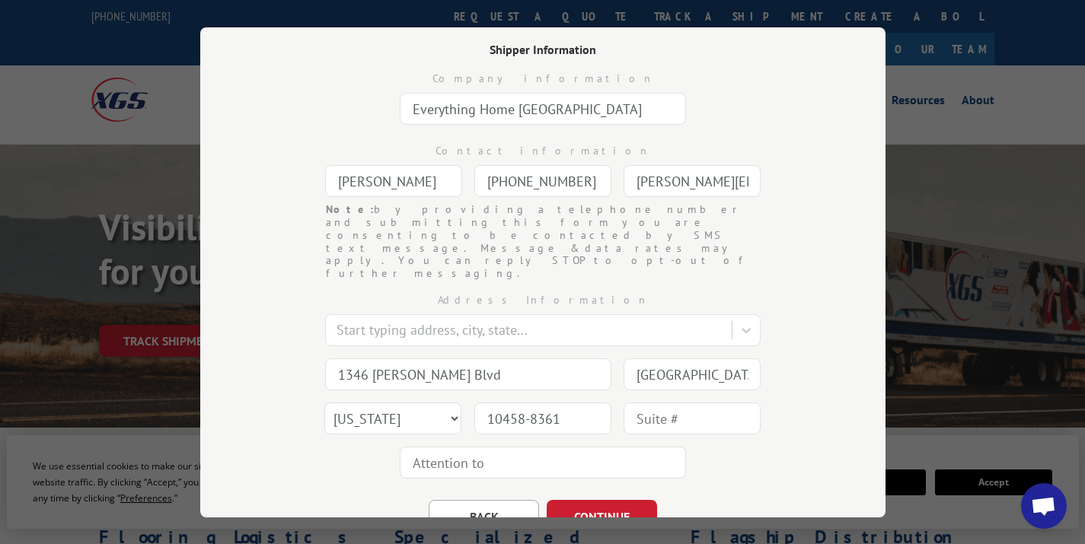
click at [499, 403] on input "10458-8361" at bounding box center [542, 419] width 137 height 32
drag, startPoint x: 478, startPoint y: 377, endPoint x: 765, endPoint y: 374, distance: 287.1
click at [765, 374] on div "Address Information Start typing address, city, state... 1346 [PERSON_NAME] [GE…" at bounding box center [542, 382] width 533 height 205
type input "29464"
click at [695, 403] on input "text" at bounding box center [692, 419] width 137 height 32
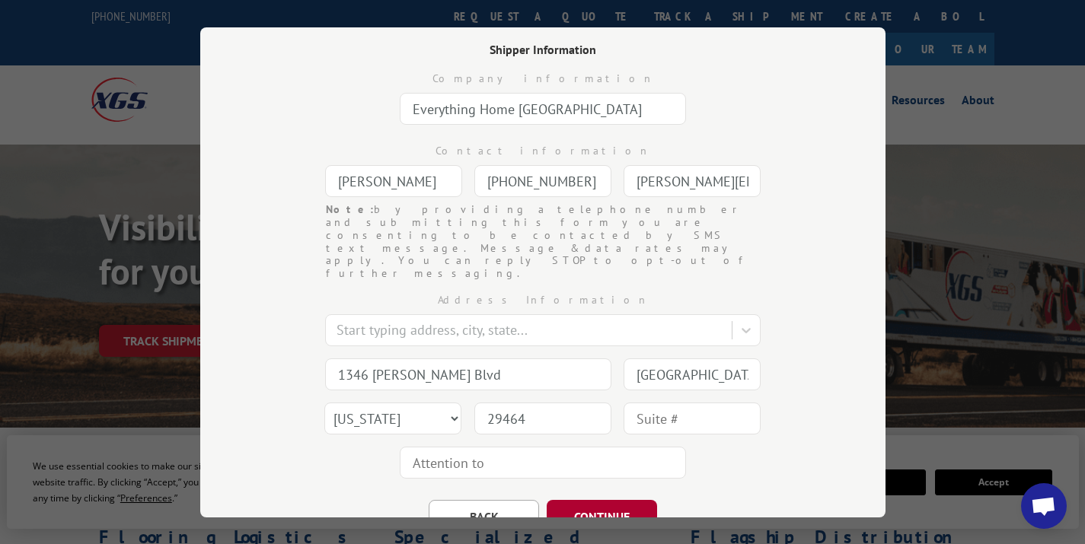
click at [609, 500] on button "CONTINUE" at bounding box center [602, 517] width 110 height 34
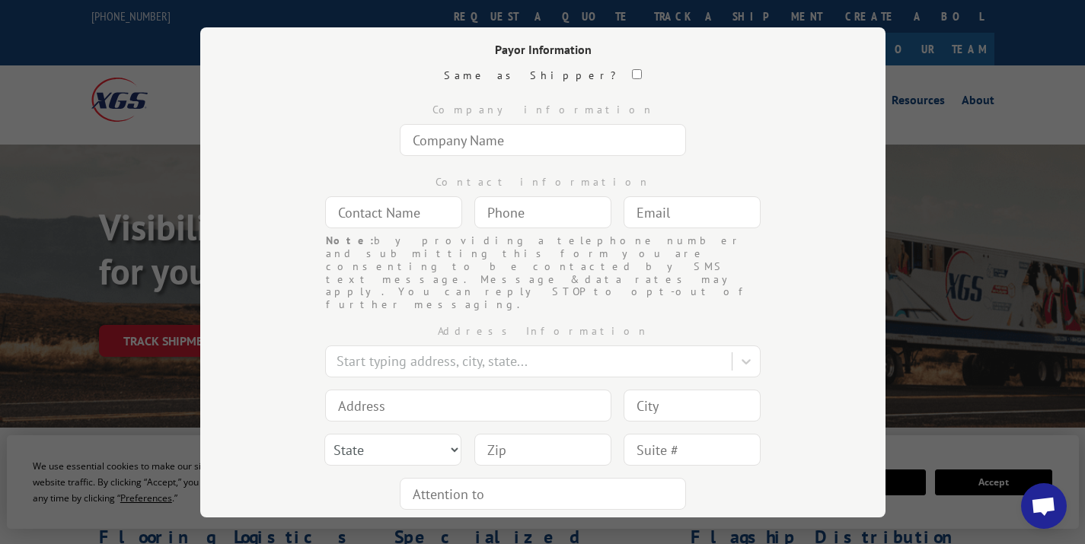
click at [517, 147] on input "text" at bounding box center [543, 140] width 286 height 32
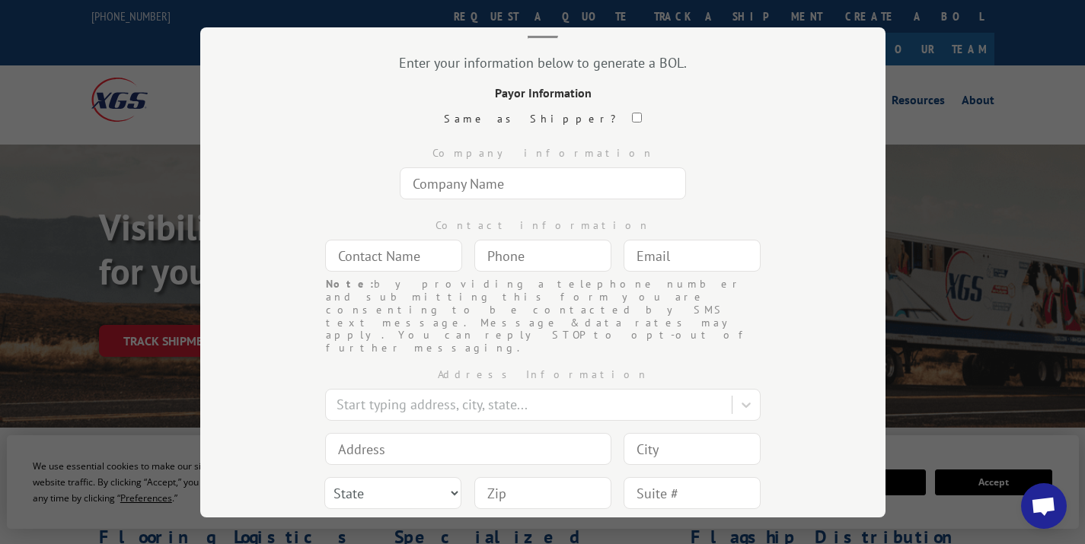
scroll to position [138, 0]
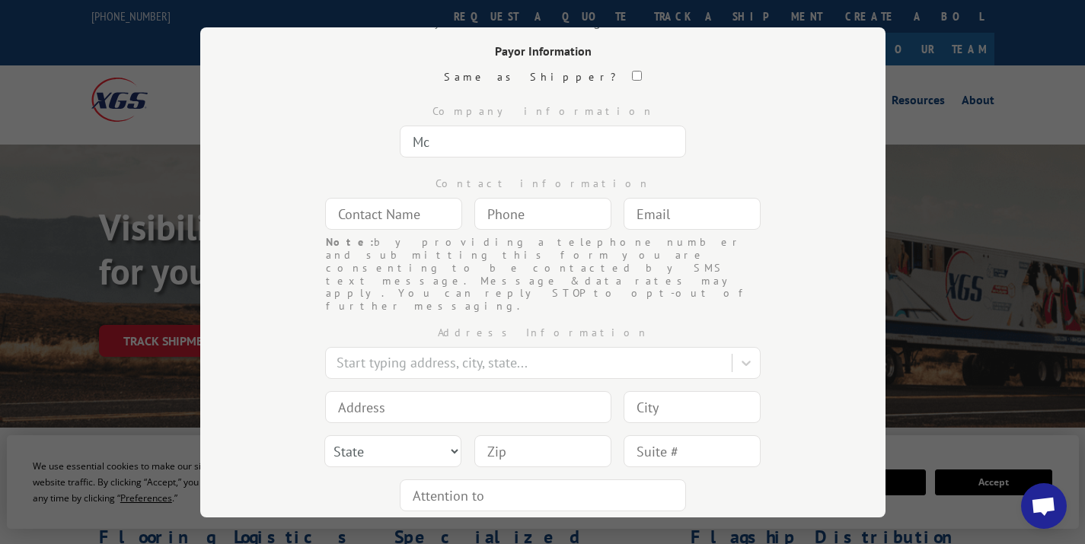
type input "[PERSON_NAME] Transfer, Inc."
click at [381, 213] on input "text" at bounding box center [393, 214] width 137 height 32
type input "N"
type input "Haute Design"
type input "(___) ___-____"
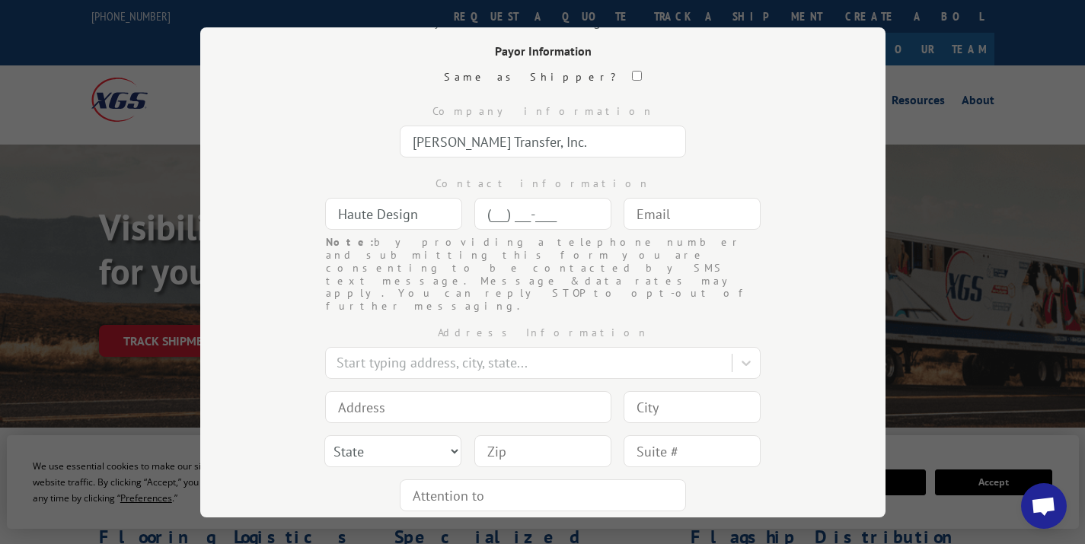
click at [547, 225] on input "(___) ___-____" at bounding box center [542, 214] width 137 height 32
type input "[PHONE_NUMBER]"
click at [699, 223] on input "text" at bounding box center [692, 214] width 137 height 32
type input "[EMAIL_ADDRESS][DOMAIN_NAME]"
click at [427, 391] on input at bounding box center [468, 407] width 286 height 32
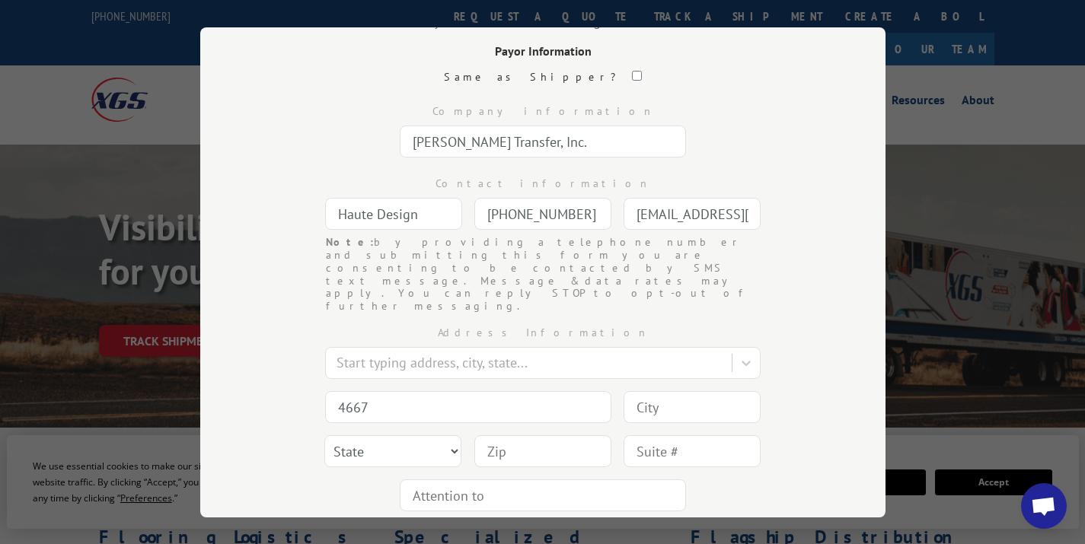
type input "[STREET_ADDRESS]"
click at [685, 391] on input at bounding box center [692, 407] width 137 height 32
type input "[GEOGRAPHIC_DATA]"
click at [370, 436] on select "State [US_STATE] [US_STATE] [US_STATE] [US_STATE] [US_STATE] [US_STATE] [US_STA…" at bounding box center [392, 452] width 137 height 32
select select "SC"
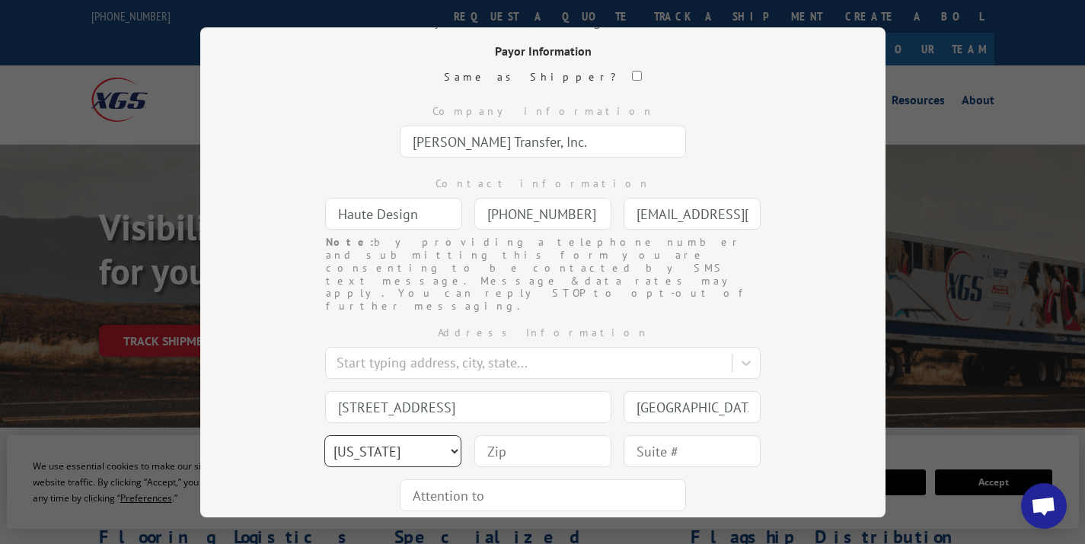
click at [324, 436] on select "State [US_STATE] [US_STATE] [US_STATE] [US_STATE] [US_STATE] [US_STATE] [US_STA…" at bounding box center [392, 452] width 137 height 32
click at [514, 434] on div at bounding box center [542, 451] width 137 height 35
click at [509, 436] on input at bounding box center [542, 452] width 137 height 32
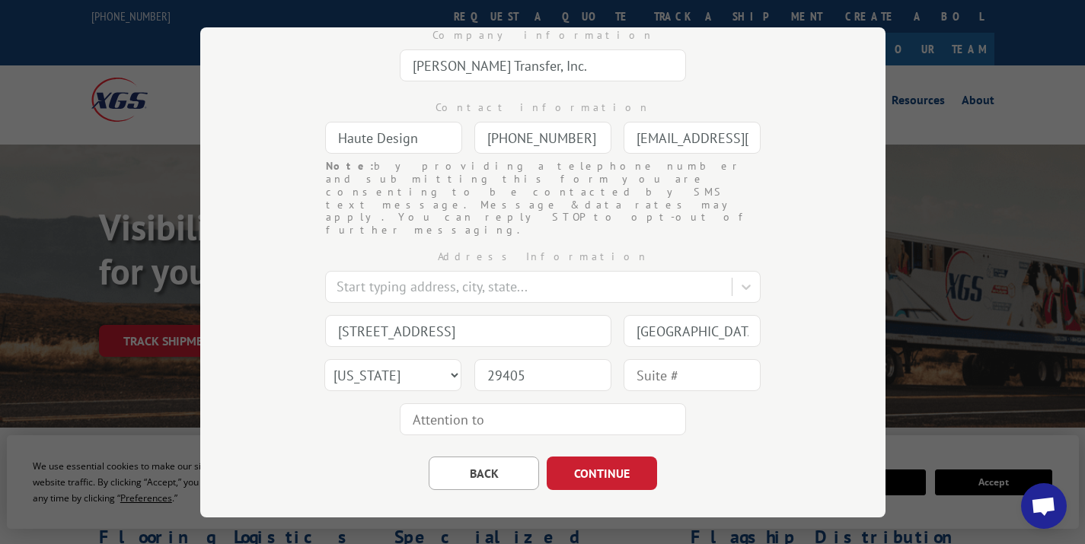
scroll to position [215, 0]
type input "29405"
click at [597, 456] on button "CONTINUE" at bounding box center [602, 473] width 110 height 34
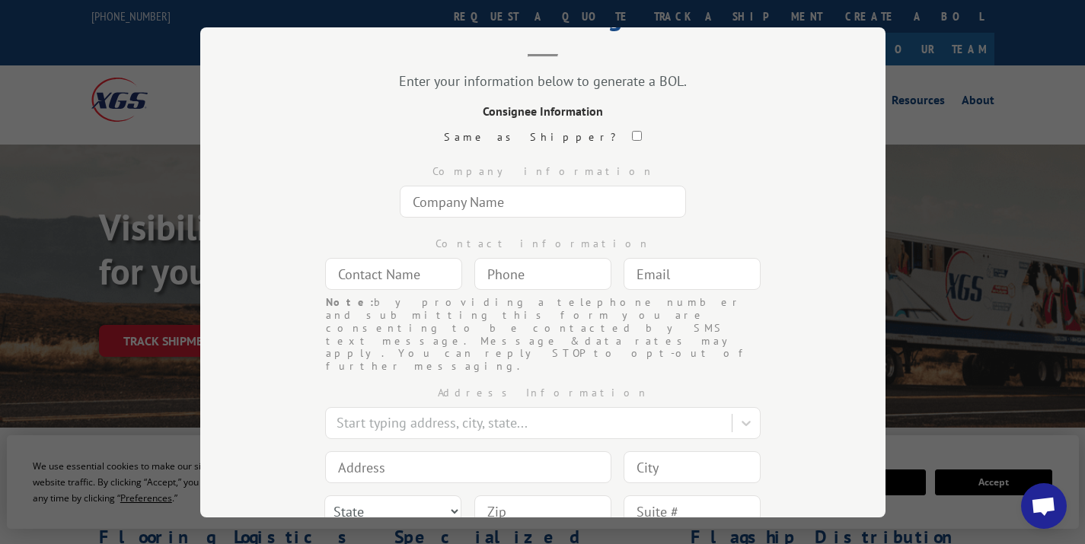
scroll to position [72, 0]
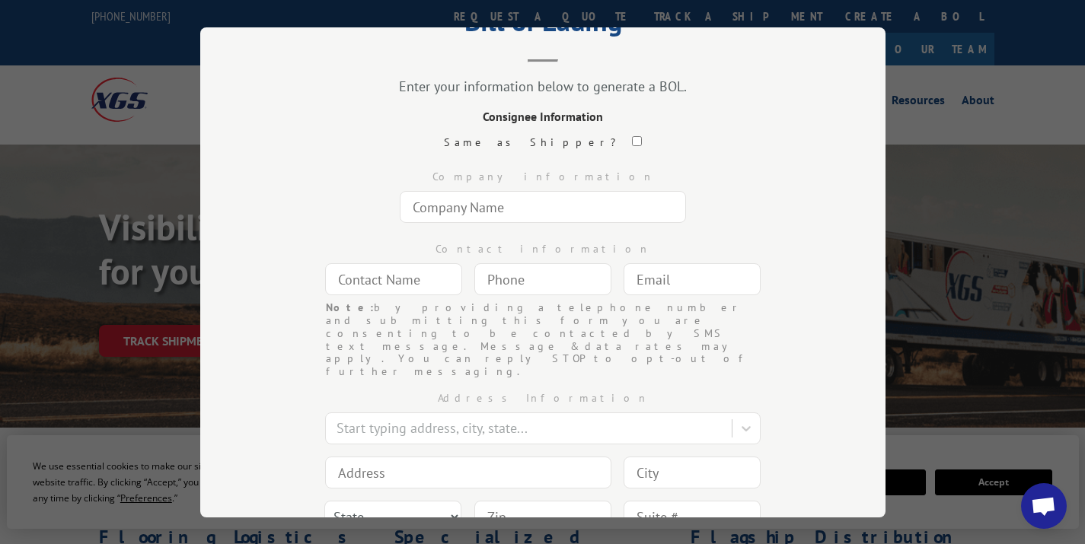
click at [522, 206] on input "text" at bounding box center [543, 207] width 286 height 32
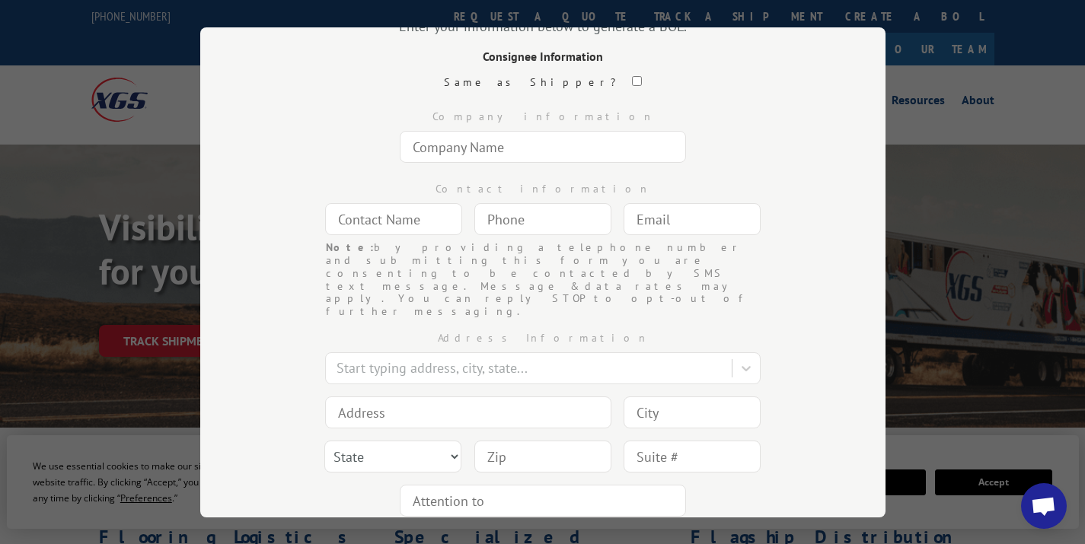
scroll to position [215, 0]
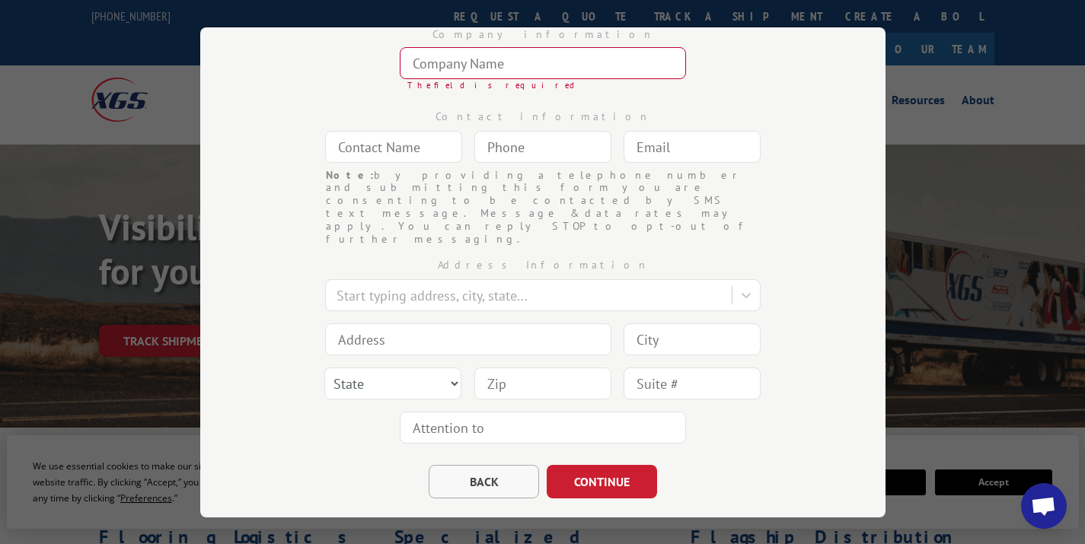
click at [477, 465] on button "BACK" at bounding box center [484, 482] width 110 height 34
select select "SC"
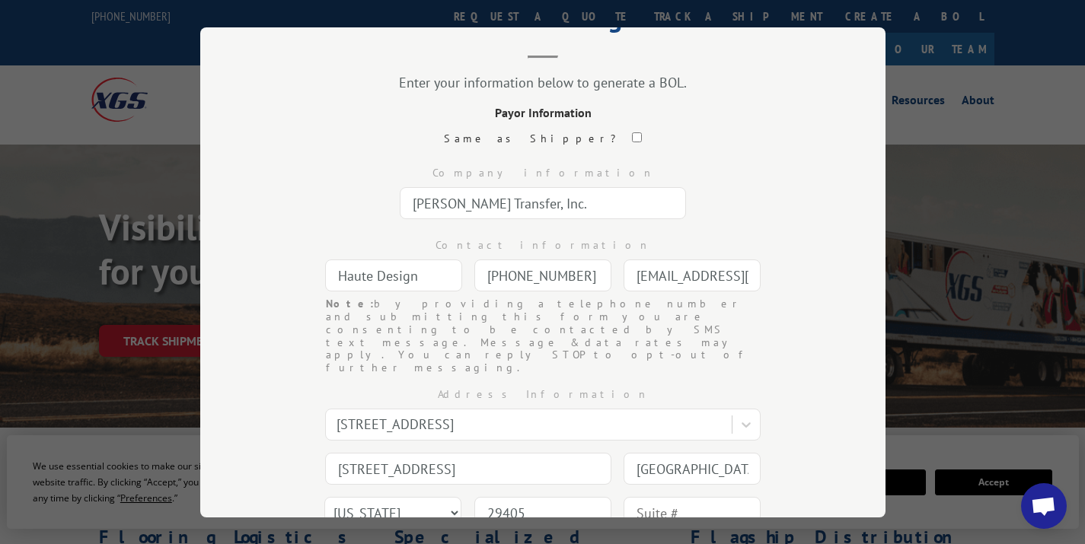
scroll to position [75, 0]
drag, startPoint x: 600, startPoint y: 219, endPoint x: 358, endPoint y: 204, distance: 242.6
click at [357, 204] on div "Company information [PERSON_NAME] Transfer, Inc." at bounding box center [542, 191] width 533 height 72
type input "[PERSON_NAME] [PERSON_NAME]"
drag, startPoint x: 426, startPoint y: 278, endPoint x: 101, endPoint y: 240, distance: 327.4
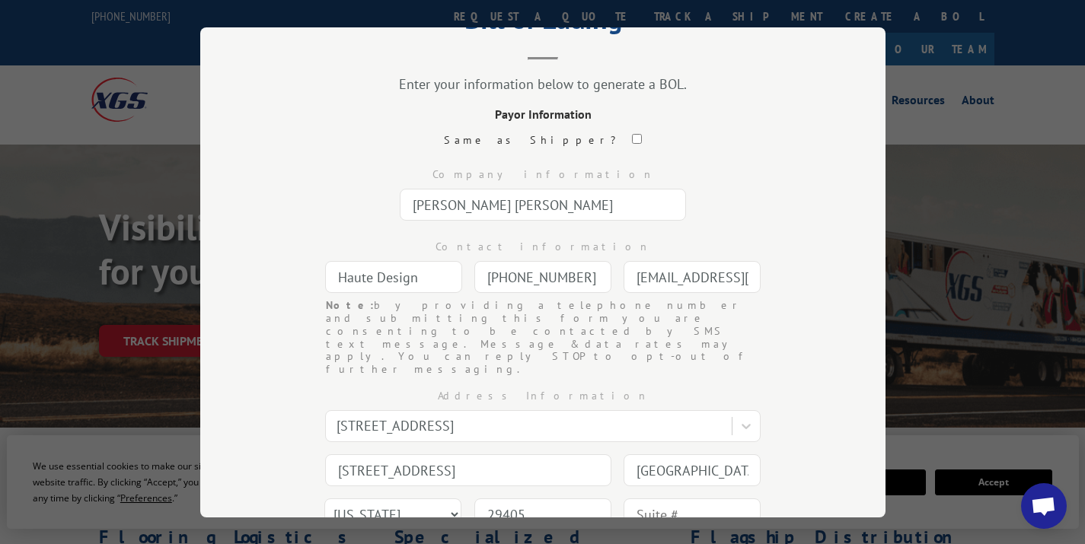
click at [101, 240] on div "Bill of Lading Enter your information below to generate a BOL. Payor Informatio…" at bounding box center [542, 272] width 1085 height 544
type input "[PERSON_NAME]"
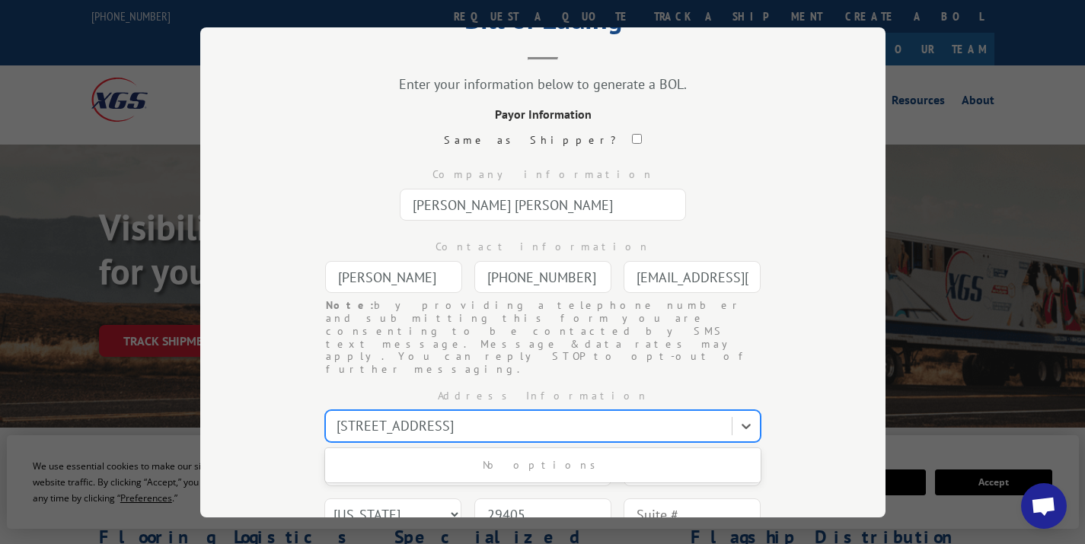
click at [554, 416] on div at bounding box center [531, 426] width 388 height 21
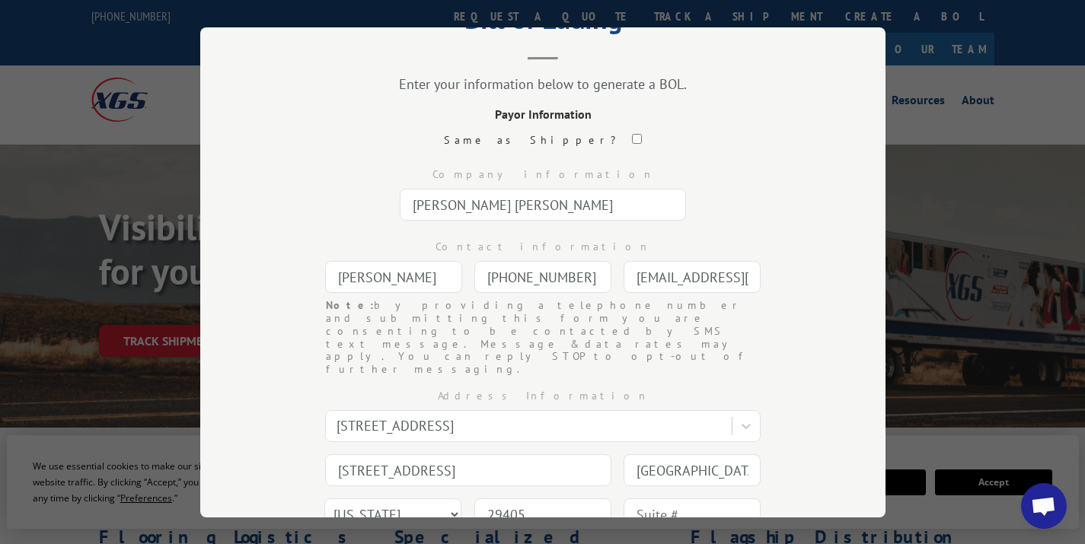
click at [699, 333] on div "Note: by providing a telephone number and submitting this form you are consenti…" at bounding box center [543, 337] width 434 height 77
click at [625, 413] on div "[STREET_ADDRESS]" at bounding box center [530, 426] width 403 height 27
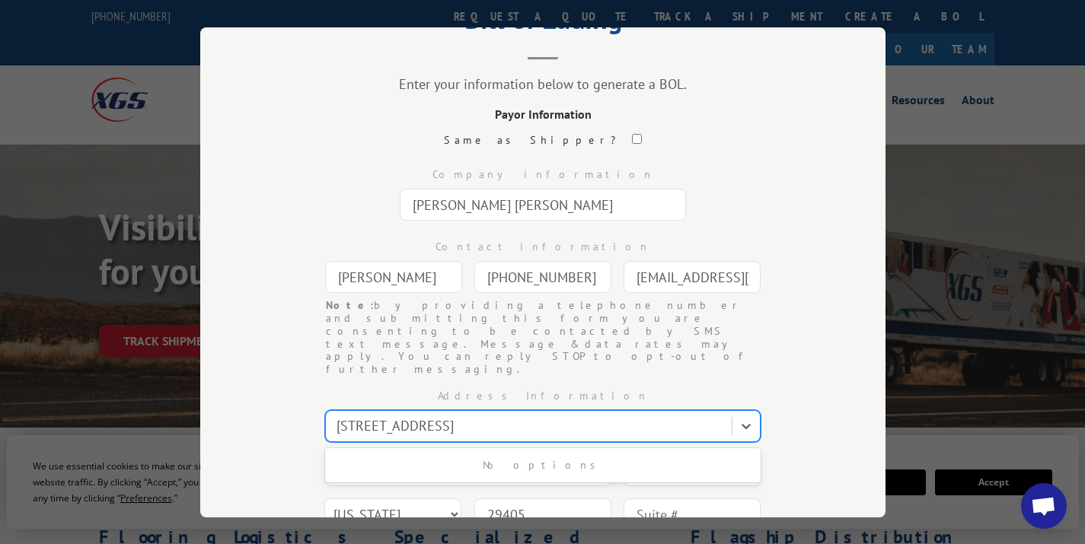
click at [624, 413] on div "[STREET_ADDRESS]" at bounding box center [530, 426] width 403 height 27
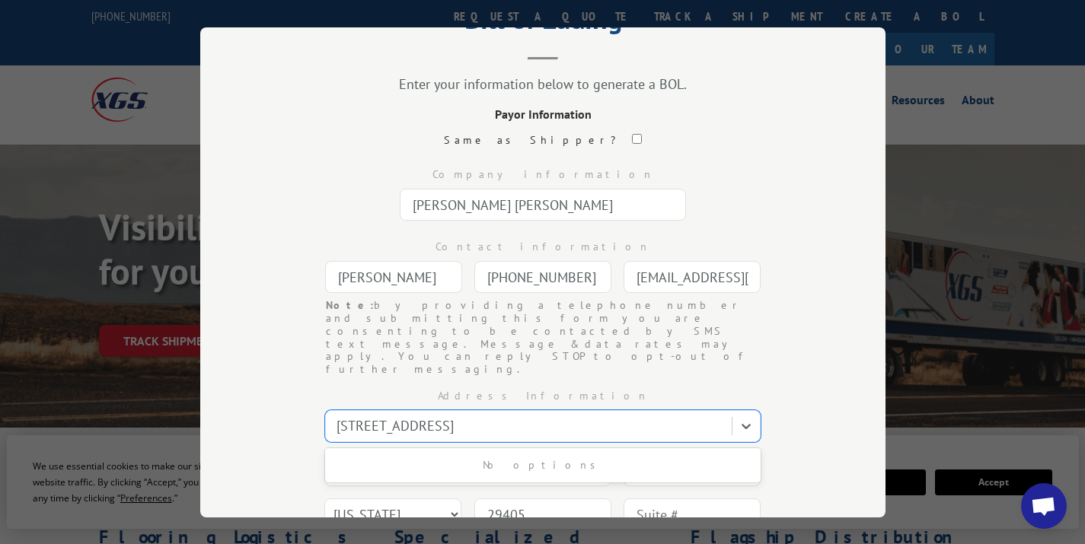
drag, startPoint x: 619, startPoint y: 388, endPoint x: 69, endPoint y: 381, distance: 550.6
click at [69, 381] on div "Bill of Lading Enter your information below to generate a BOL. Payor Informatio…" at bounding box center [542, 272] width 1085 height 544
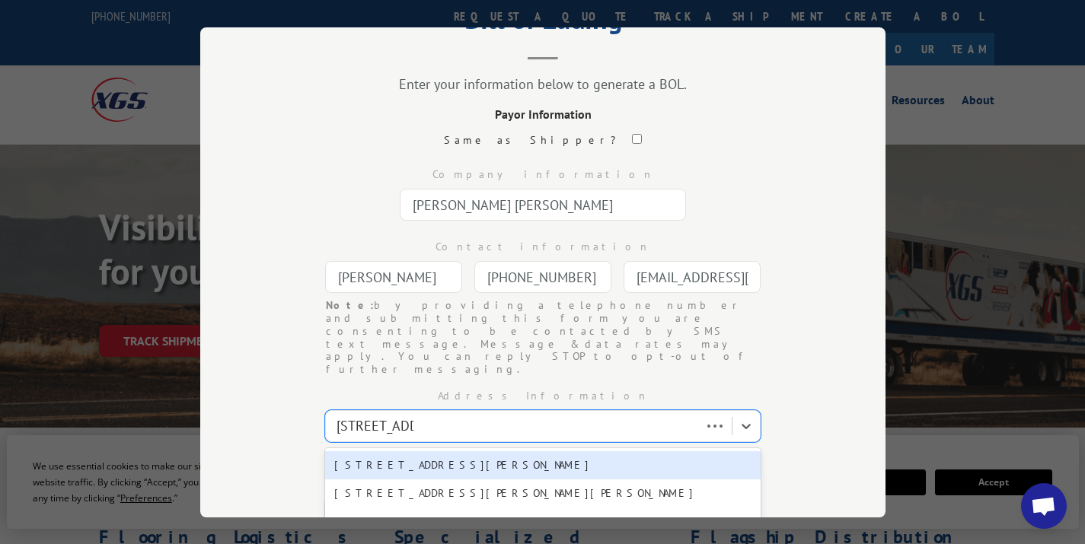
type input "[STREET_ADDRESS]"
click at [451, 452] on div "[STREET_ADDRESS][US_STATE]" at bounding box center [543, 466] width 436 height 28
type input "[STREET_ADDRESS]"
type input "[US_STATE]"
select select "NY"
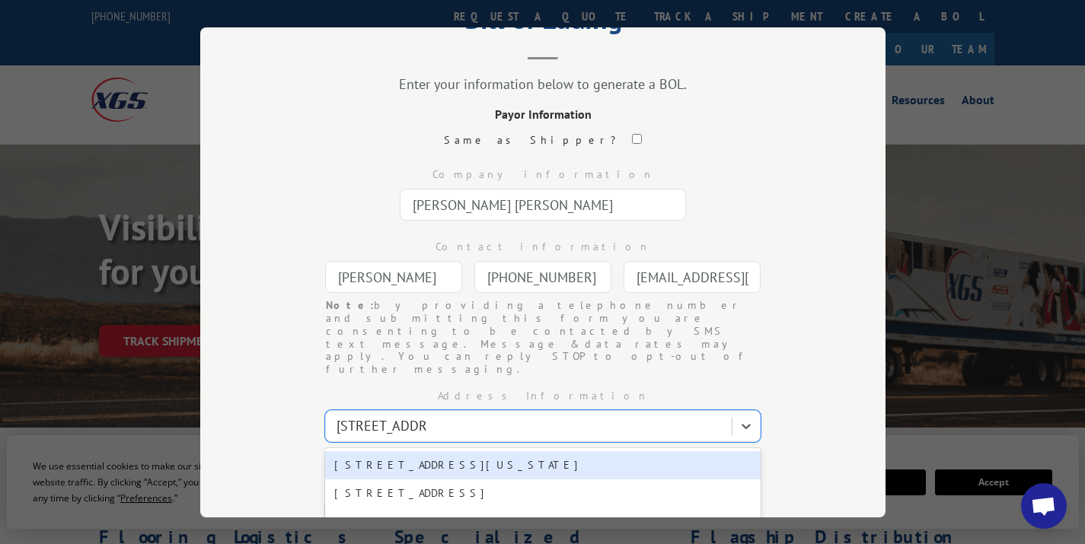
type input "10001"
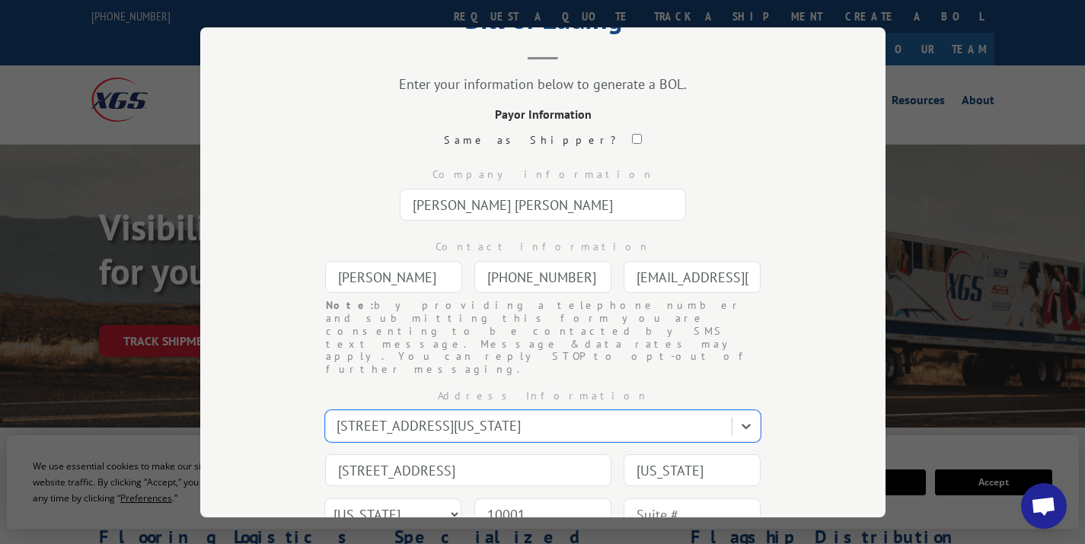
scroll to position [215, 0]
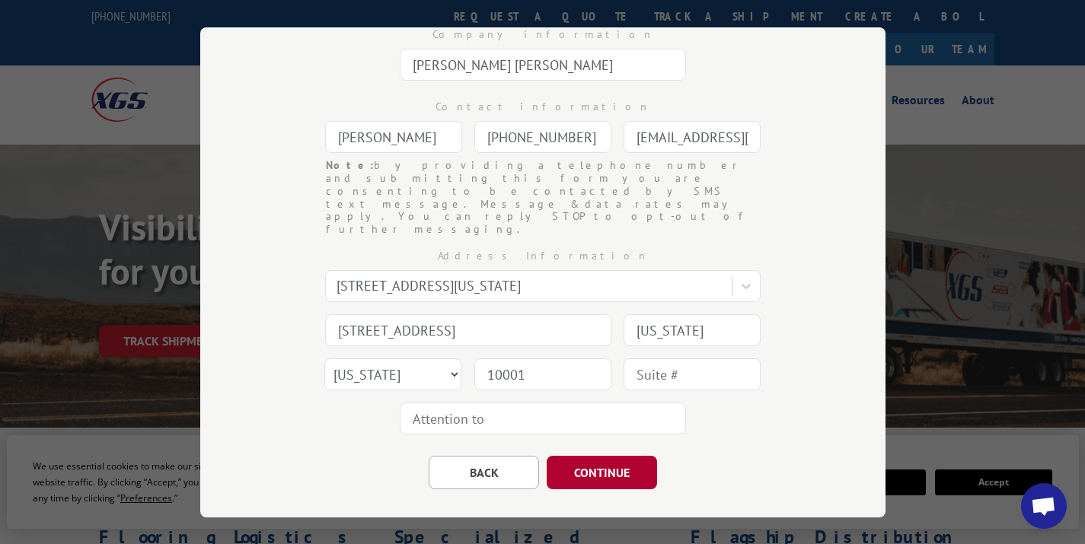
click at [634, 456] on button "CONTINUE" at bounding box center [602, 473] width 110 height 34
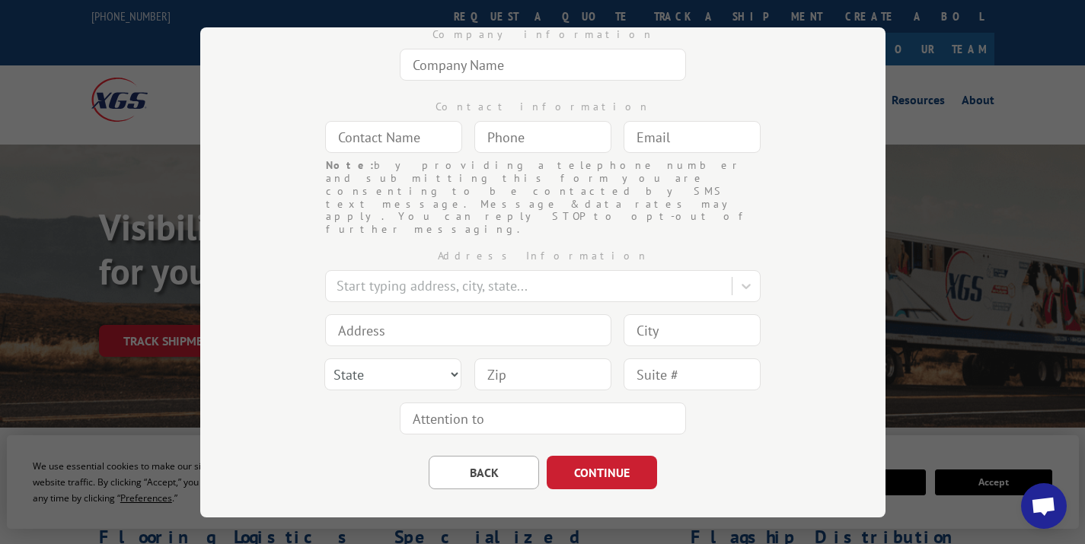
click at [504, 53] on input "text" at bounding box center [543, 65] width 286 height 32
type input "[PERSON_NAME] Transfer, Inc."
click at [404, 136] on input "text" at bounding box center [393, 137] width 137 height 32
type input "Haute Design"
click at [550, 141] on input "(___) ___-____" at bounding box center [542, 137] width 137 height 32
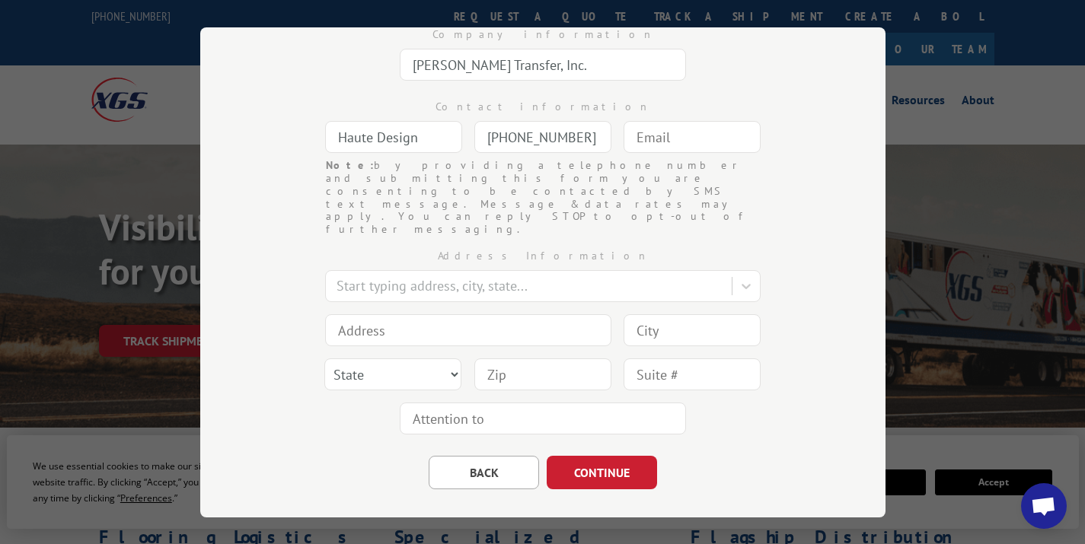
type input "[PHONE_NUMBER]"
click at [672, 143] on input "text" at bounding box center [692, 137] width 137 height 32
type input "[EMAIL_ADDRESS][DOMAIN_NAME]"
click at [404, 276] on div at bounding box center [531, 286] width 388 height 21
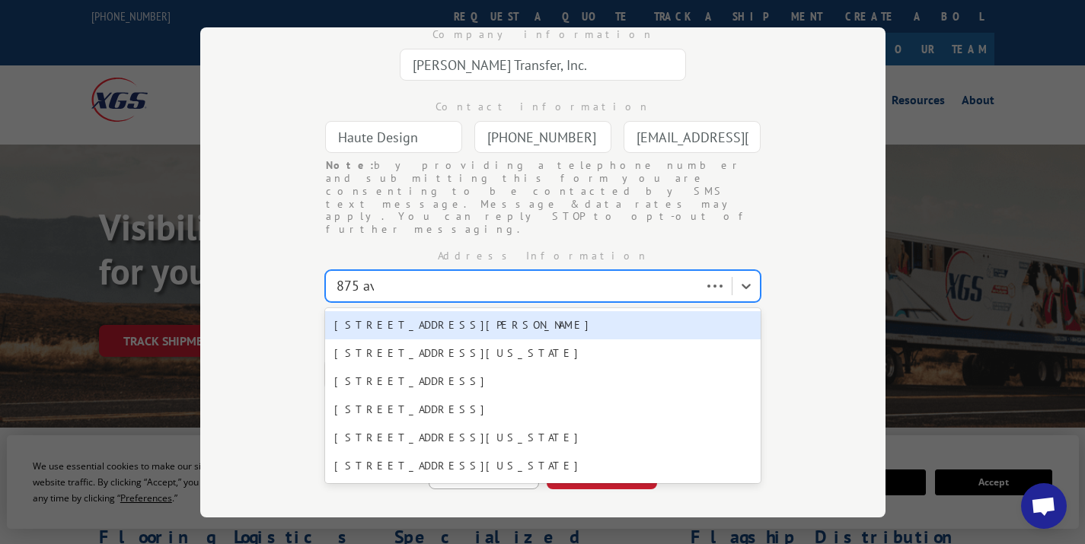
type input "[STREET_ADDRESS]"
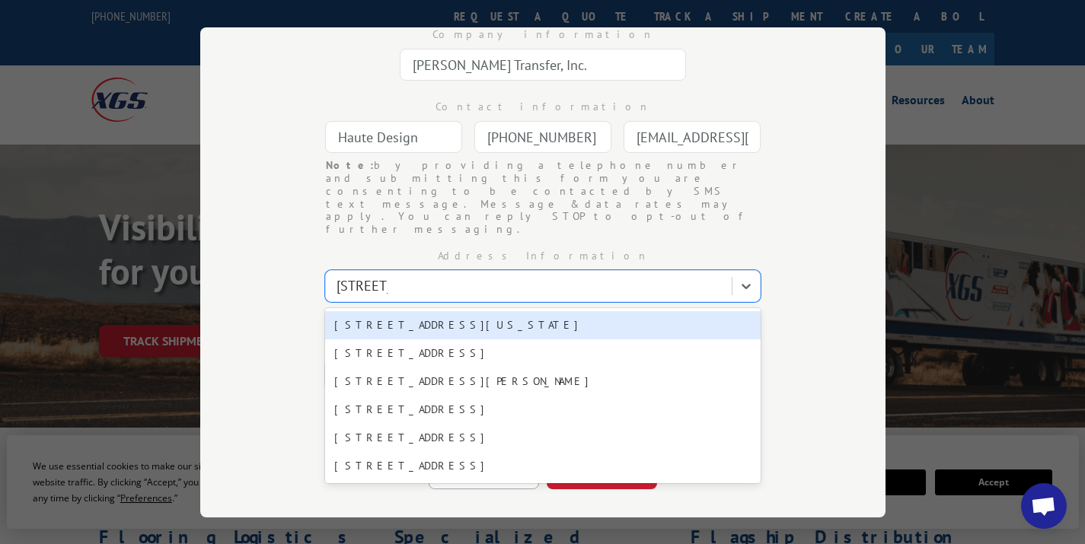
click at [424, 311] on div "[STREET_ADDRESS][US_STATE]" at bounding box center [543, 325] width 436 height 28
type input "[STREET_ADDRESS]"
type input "[US_STATE]"
select select "NY"
type input "10001"
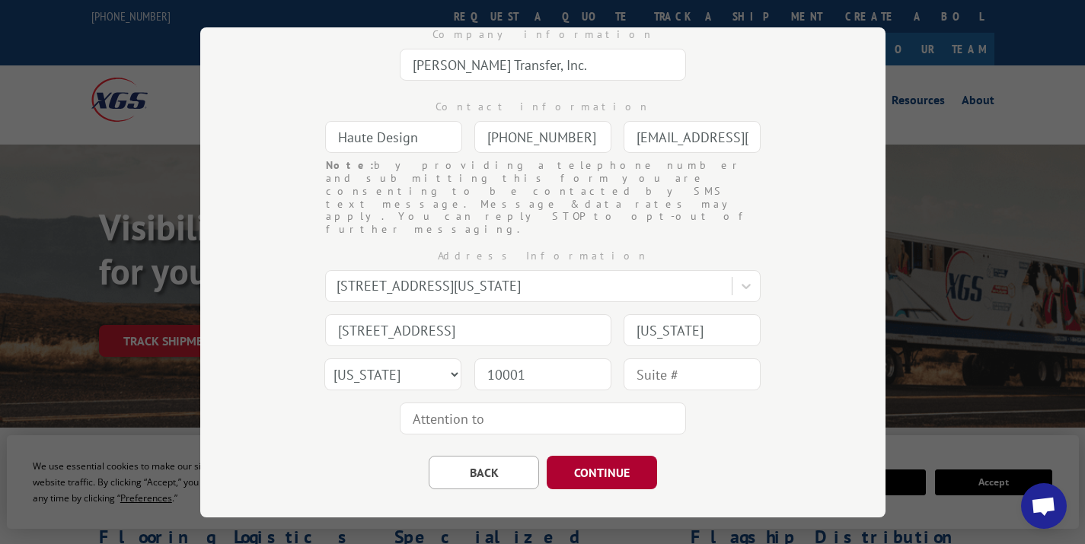
click at [572, 456] on button "CONTINUE" at bounding box center [602, 473] width 110 height 34
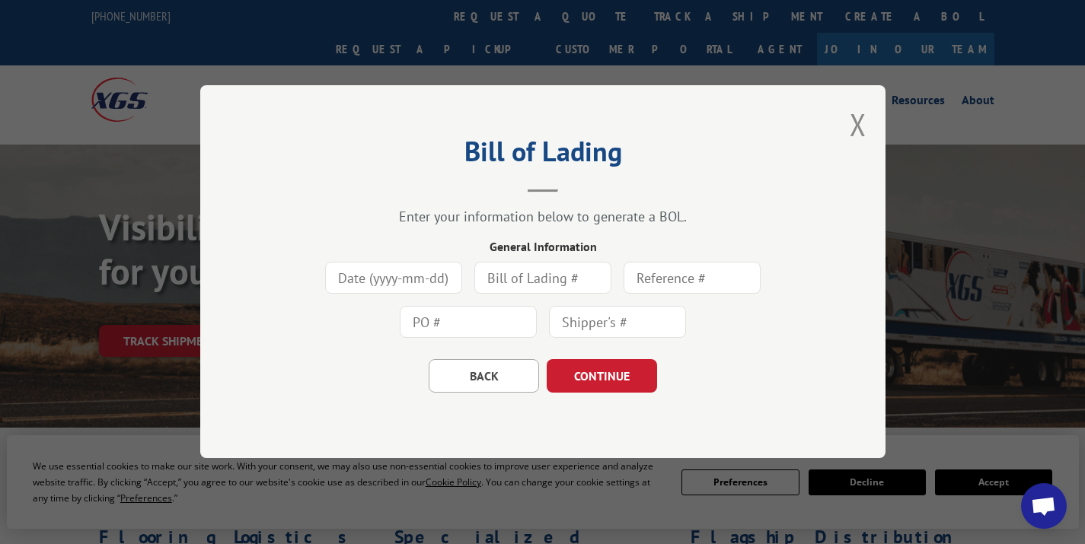
click at [434, 291] on input at bounding box center [393, 279] width 137 height 32
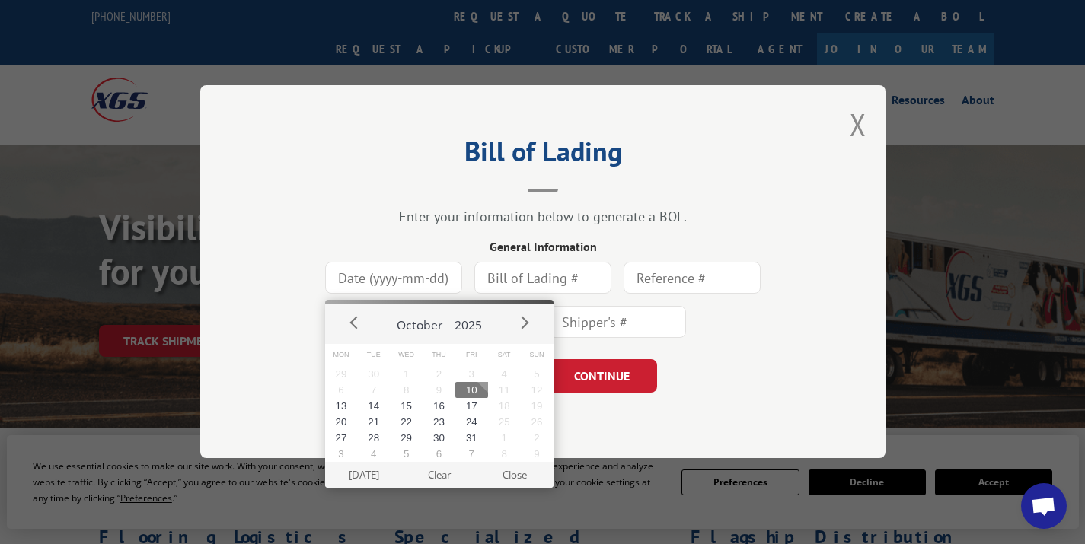
click at [466, 382] on button "10" at bounding box center [471, 390] width 33 height 16
type input "[DATE]"
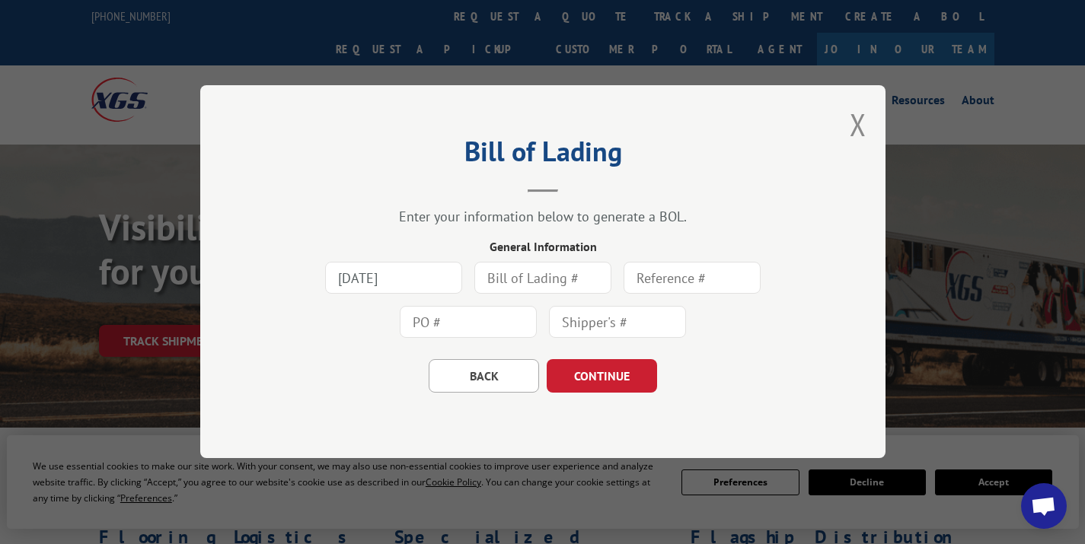
click at [516, 300] on div "[DATE]" at bounding box center [542, 301] width 533 height 88
click at [537, 273] on input "text" at bounding box center [542, 279] width 137 height 32
type input "161403"
click at [682, 289] on input "text" at bounding box center [692, 279] width 137 height 32
type input "[PERSON_NAME]"
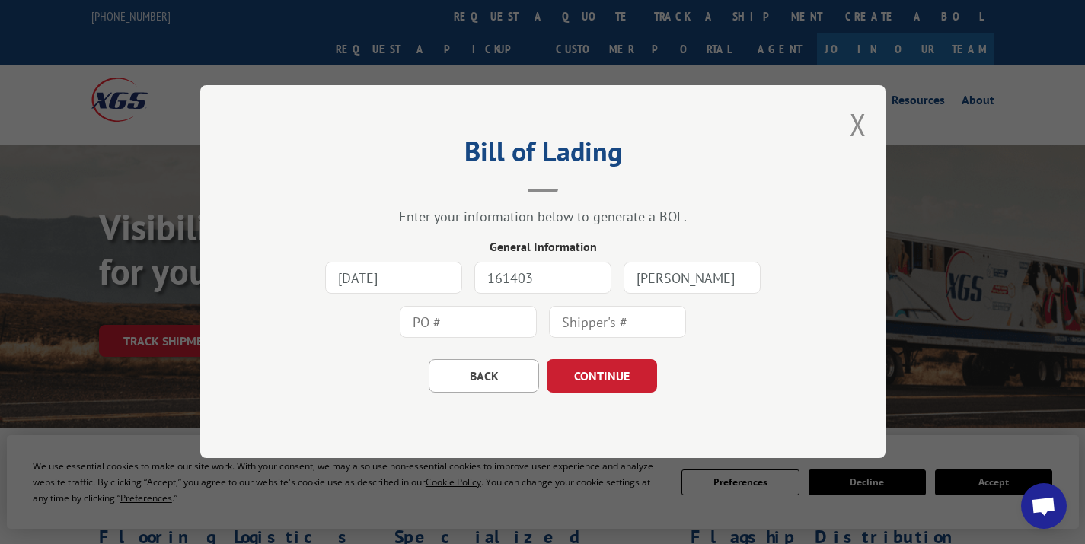
click at [448, 321] on input "text" at bounding box center [468, 323] width 137 height 32
type input "161403"
click at [625, 327] on input "text" at bounding box center [617, 323] width 137 height 32
type input "161403"
click at [627, 378] on button "CONTINUE" at bounding box center [602, 377] width 110 height 34
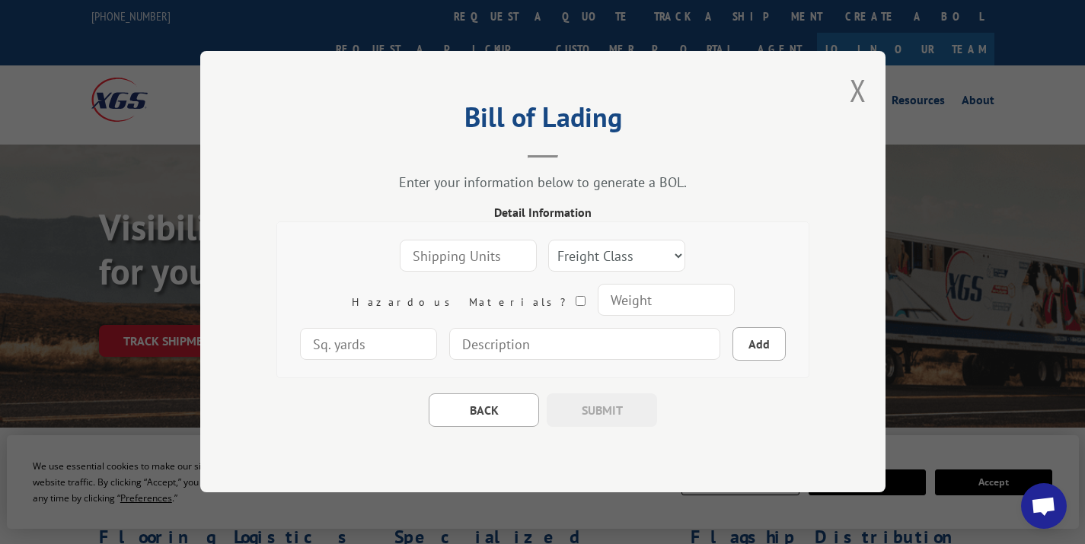
click at [414, 244] on input "number" at bounding box center [468, 257] width 137 height 32
type input "1"
click at [548, 247] on select "Freight Class 50 55 60 65 70 77 85 92 100 110 125 150 175 200 250 300 400 500 C…" at bounding box center [616, 257] width 137 height 32
select select "100"
click at [548, 241] on select "Freight Class 50 55 60 65 70 77 85 92 100 110 125 150 175 200 250 300 400 500 C…" at bounding box center [616, 257] width 137 height 32
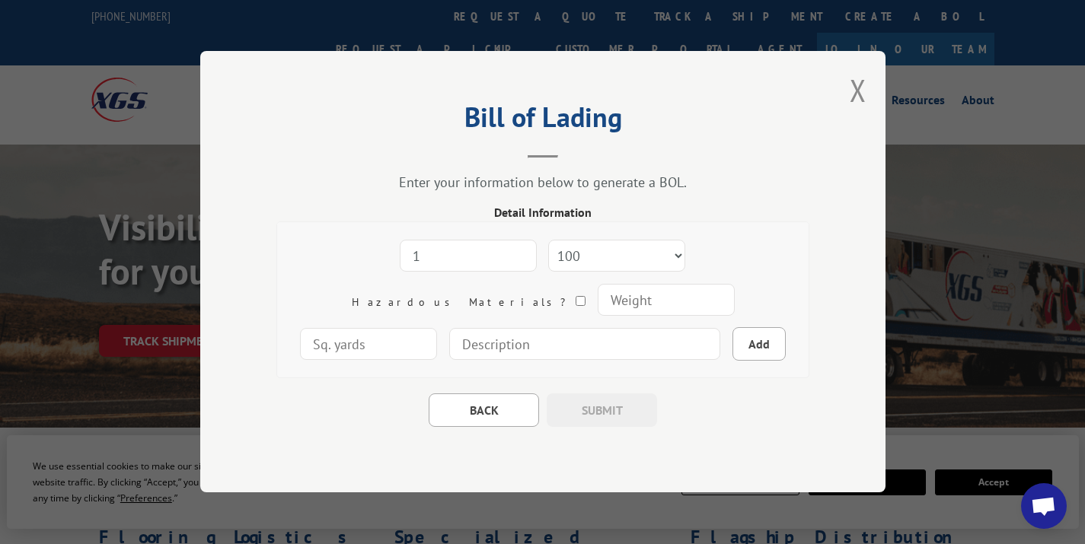
click at [597, 300] on input "number" at bounding box center [665, 301] width 137 height 32
type input "1"
click at [437, 329] on input "number" at bounding box center [368, 345] width 137 height 32
click at [597, 302] on input "1" at bounding box center [665, 301] width 137 height 32
type input "75"
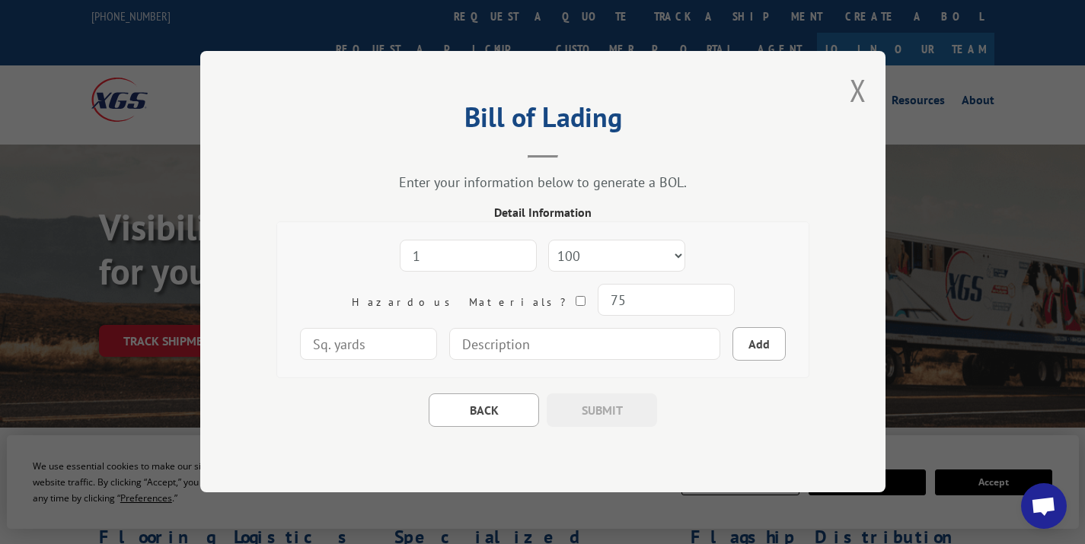
click at [437, 329] on input "number" at bounding box center [368, 345] width 137 height 32
type input "64"
click at [530, 346] on input at bounding box center [584, 345] width 271 height 32
type input "1 carpet roll - 84" x 10" diameter"
click at [732, 348] on button "Add" at bounding box center [758, 345] width 53 height 34
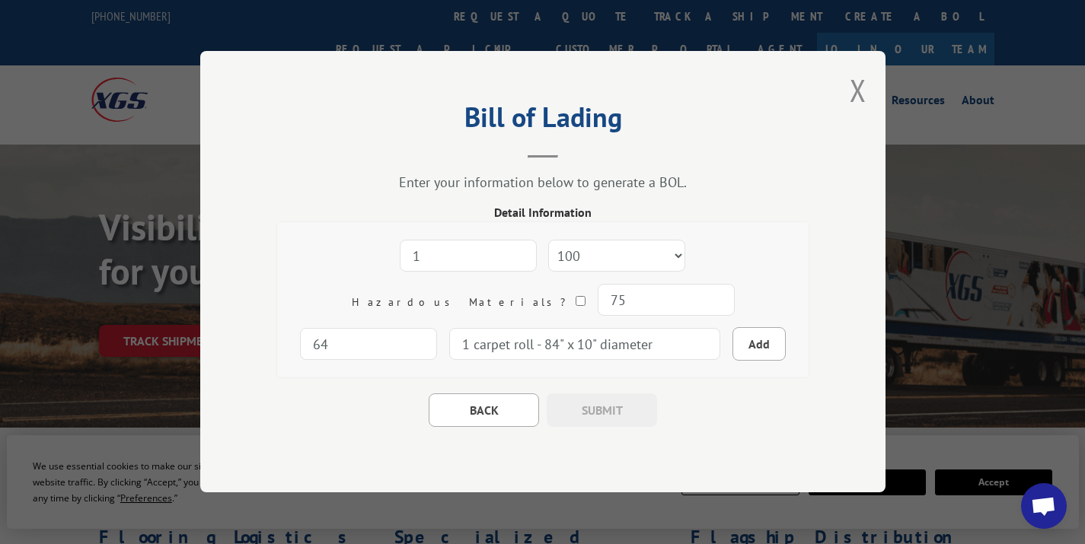
select select
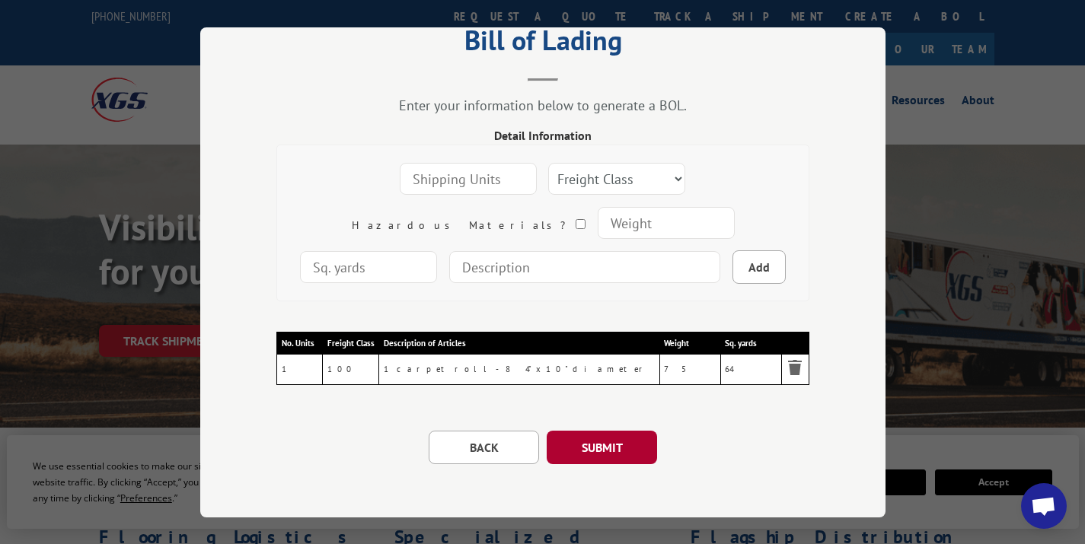
scroll to position [57, 0]
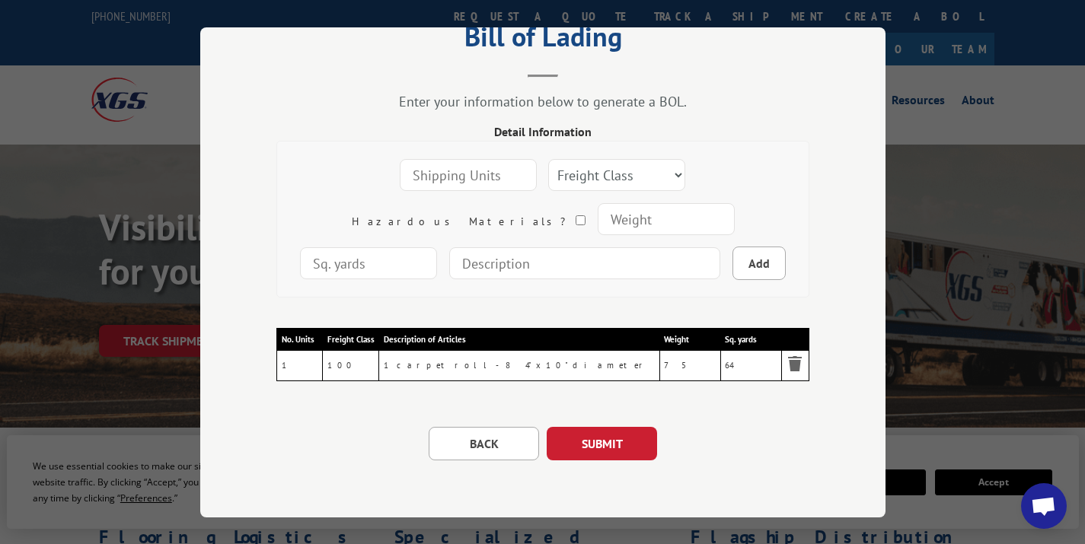
click at [595, 468] on div "Bill of Lading Enter your information below to generate a BOL. Detail Informati…" at bounding box center [542, 272] width 685 height 490
click at [598, 438] on button "SUBMIT" at bounding box center [602, 444] width 110 height 34
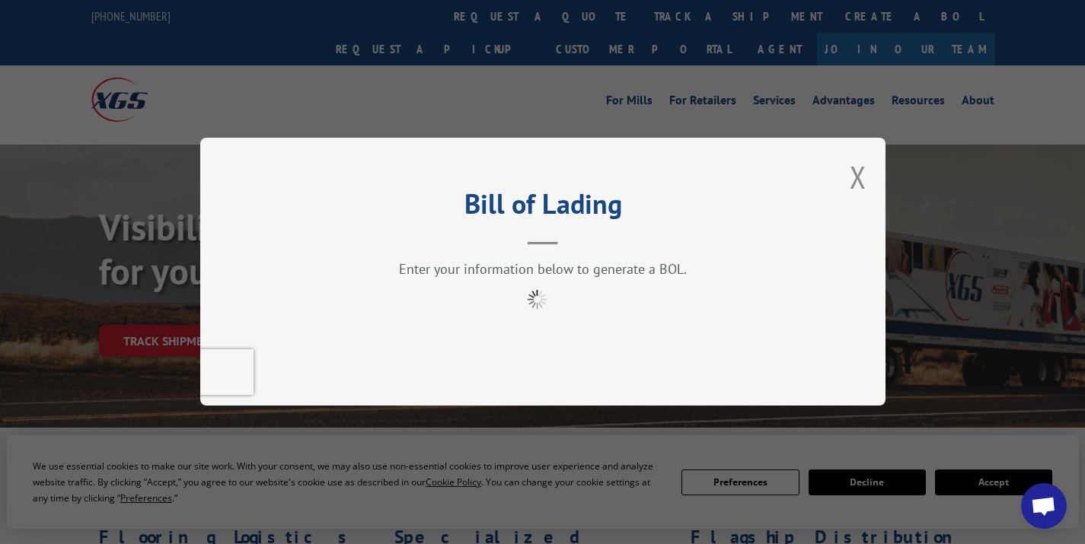
scroll to position [0, 0]
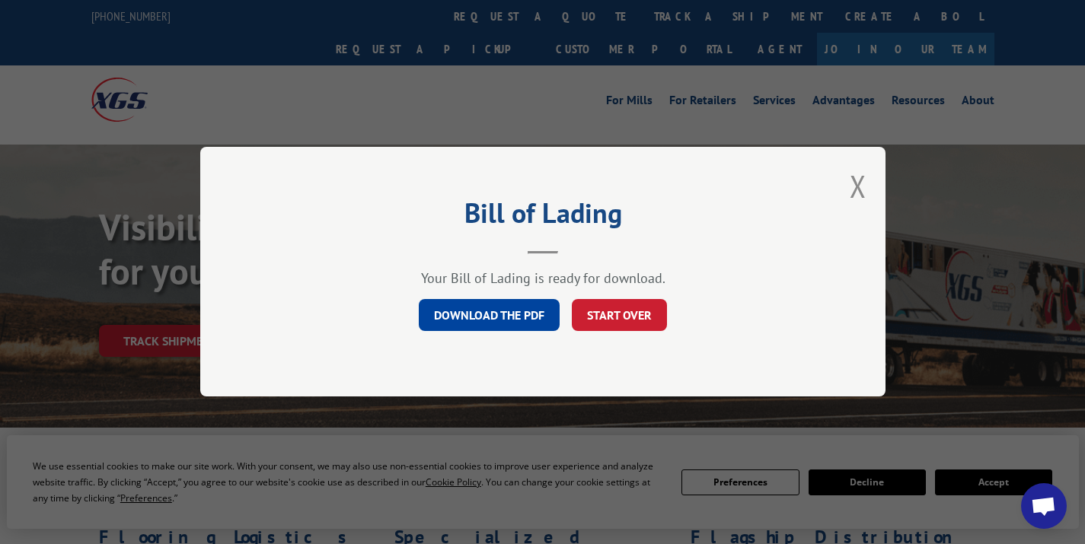
click at [482, 314] on link "DOWNLOAD THE PDF" at bounding box center [489, 316] width 141 height 32
